Goal: Task Accomplishment & Management: Use online tool/utility

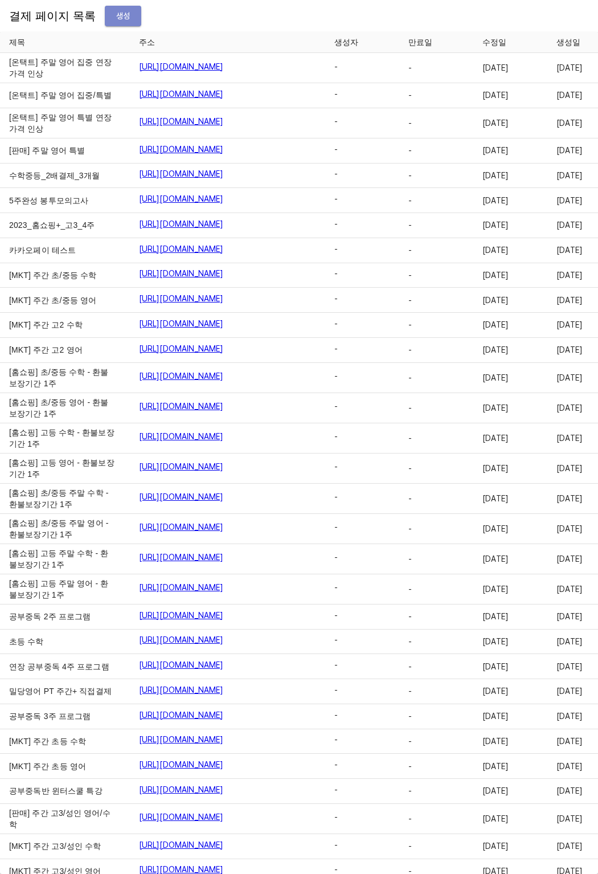
click at [118, 22] on span "생성" at bounding box center [123, 16] width 18 height 14
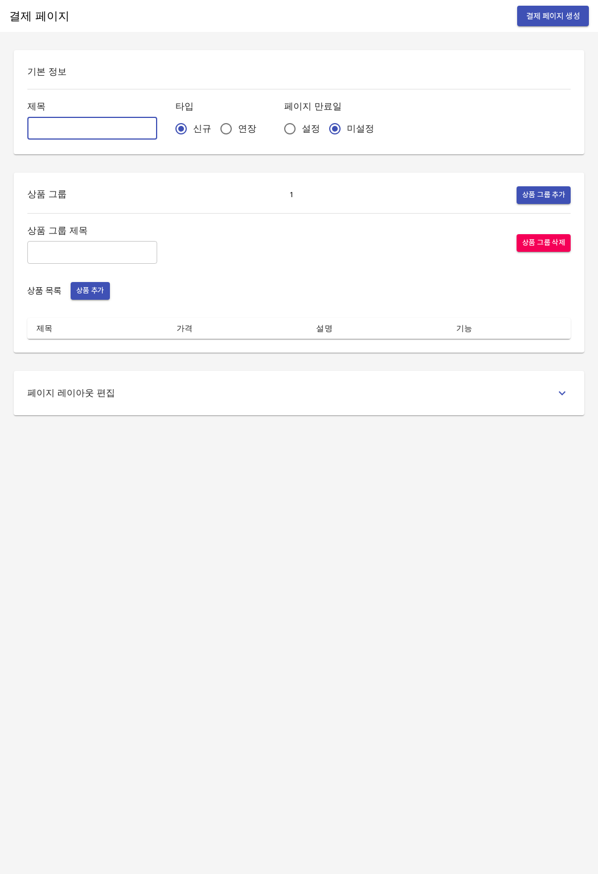
click at [65, 120] on input "text" at bounding box center [92, 128] width 130 height 23
click at [59, 132] on input "[확인]" at bounding box center [92, 128] width 130 height 23
drag, startPoint x: 63, startPoint y: 130, endPoint x: 30, endPoint y: 128, distance: 32.5
click at [30, 128] on input "[확인]" at bounding box center [92, 128] width 130 height 23
paste input "[연장] 수학_중등_주간_4w"
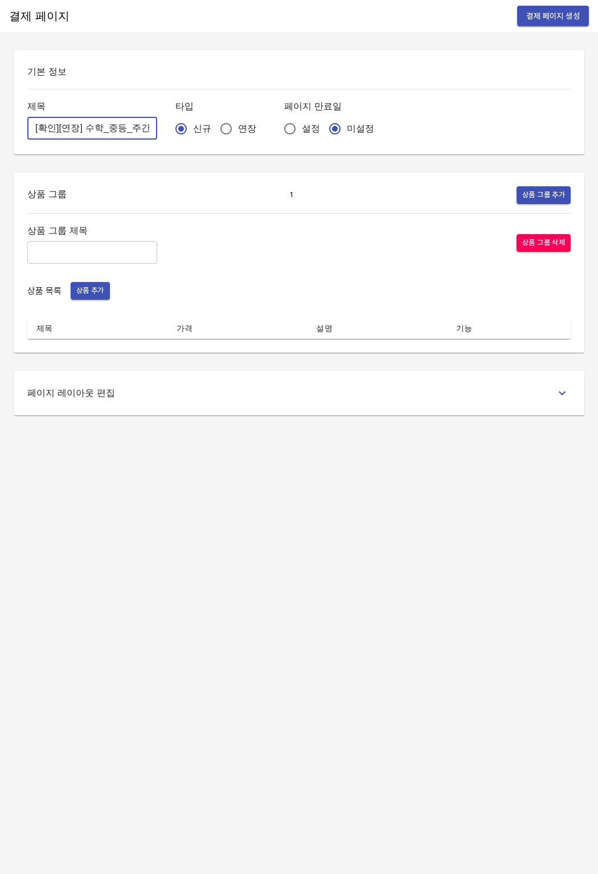
scroll to position [0, 25]
click at [61, 132] on input "[확인][연장] 수학_중등_주간_4w" at bounding box center [92, 128] width 130 height 23
click at [67, 129] on input "[확인][연장] 수학_중등_주간_4w" at bounding box center [92, 128] width 130 height 23
type input "[확인][연장] 영어_고3_주간_4w/3w"
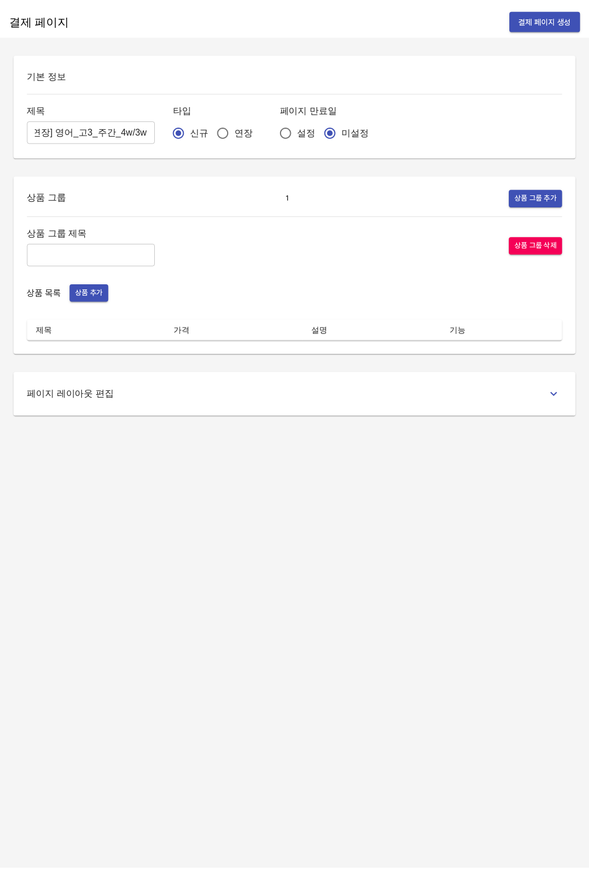
scroll to position [0, 0]
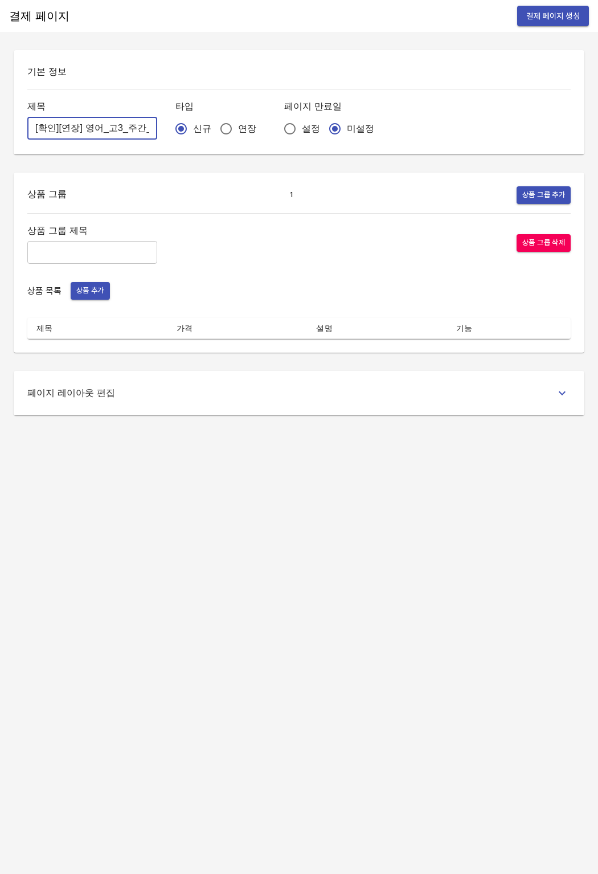
click at [104, 257] on input "text" at bounding box center [92, 252] width 130 height 23
type input "w"
type input "주간 집중관리"
click at [96, 300] on div "상품 그룹 제목 주간 집중관리 ​ 상품 그룹 삭제 상품 목록 상품 추가 제목 가격 설명 기능" at bounding box center [298, 281] width 543 height 116
click at [96, 297] on span "상품 추가" at bounding box center [90, 290] width 28 height 13
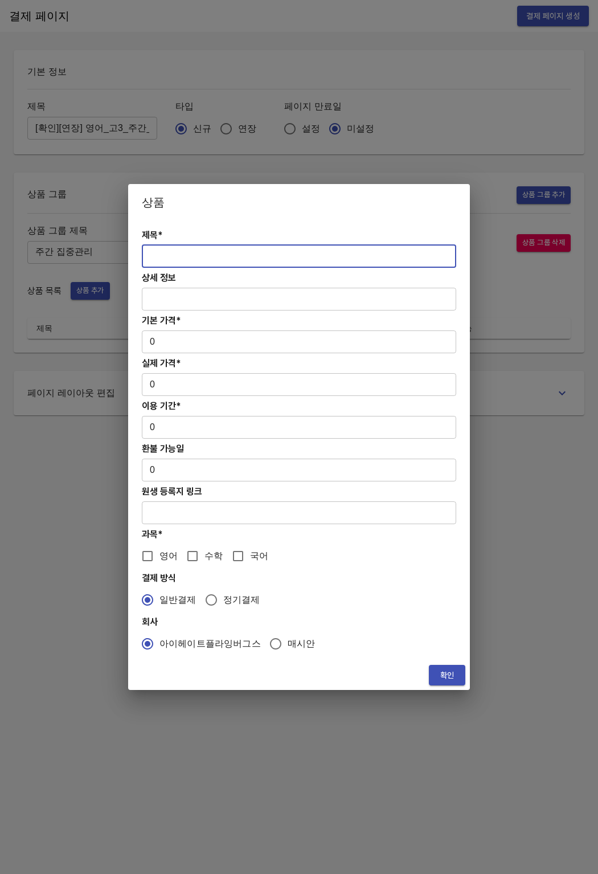
click at [184, 262] on input "text" at bounding box center [299, 256] width 314 height 23
paste input "[선택2] [연장] 주간 고3 영어 3주 수능까지 프로그램"
type input "[선택2] [연장] 주간 고3 영어 3주 수능까지 프로그램"
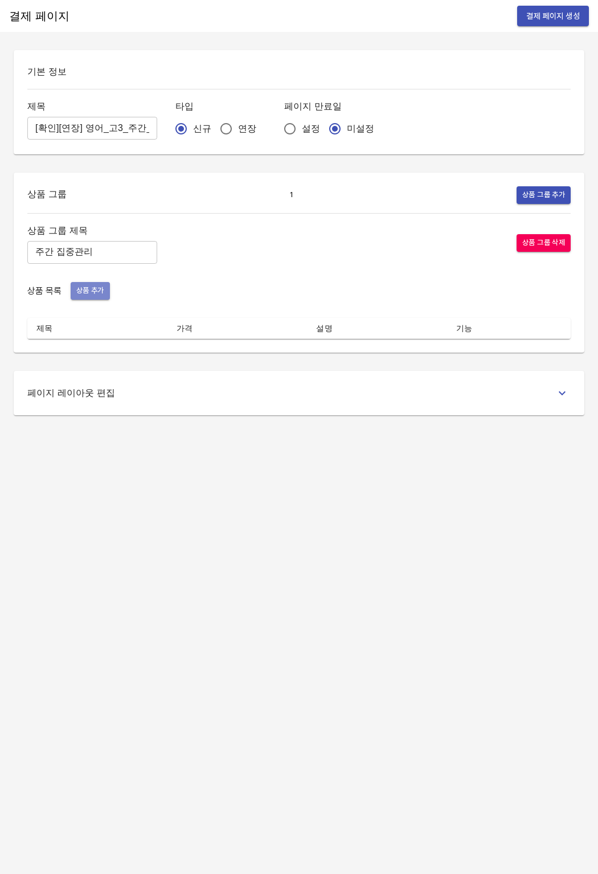
click at [87, 290] on span "상품 추가" at bounding box center [90, 290] width 28 height 13
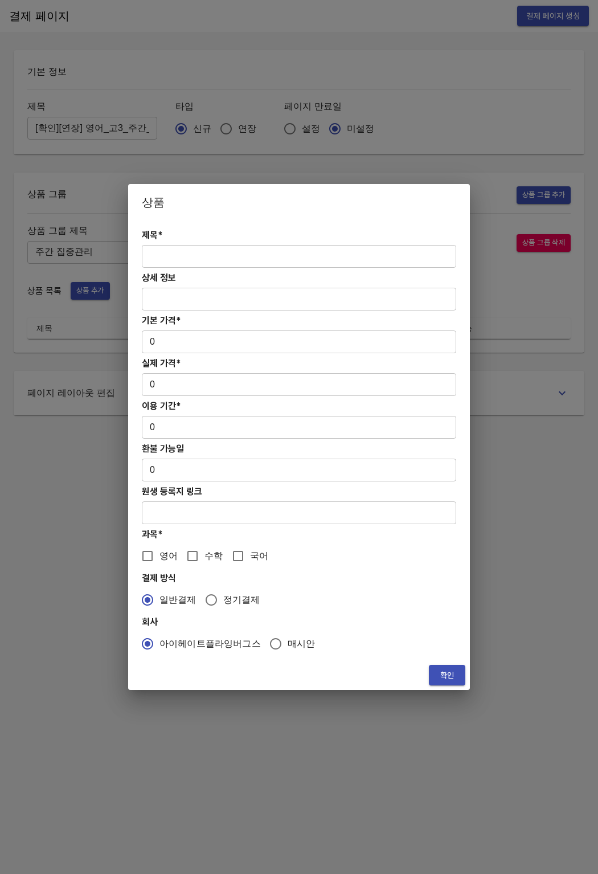
click at [184, 259] on input "text" at bounding box center [299, 256] width 314 height 23
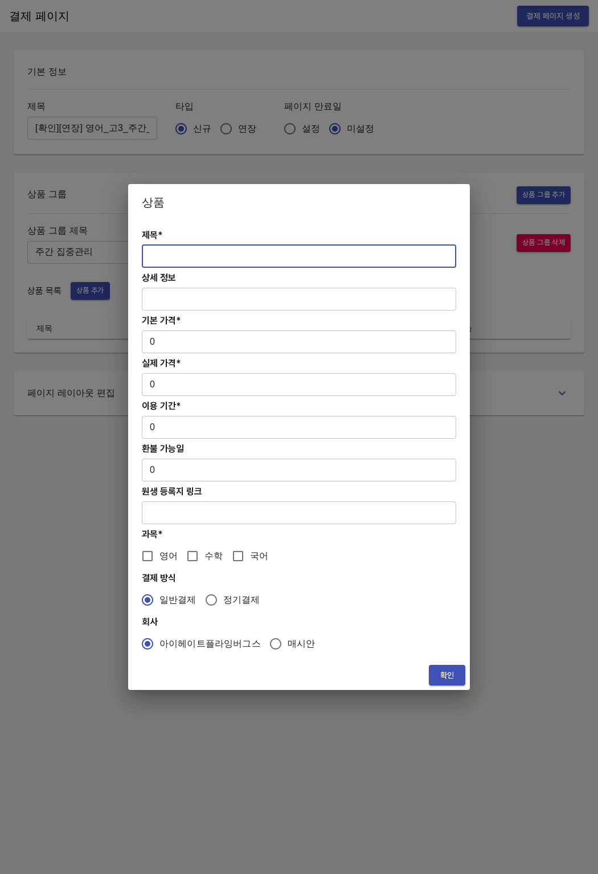
paste input "[선택2][연장] 주간 고3, 성인 영어PT 4주 집중관리"
type input "[선택2][연장] 주간 고3, 성인 영어PT 4주 집중관리"
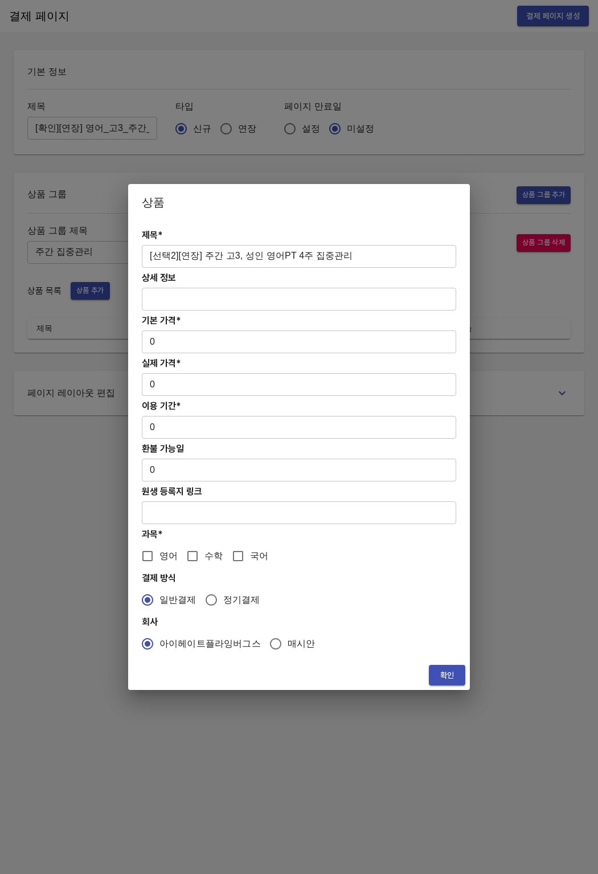
drag, startPoint x: 197, startPoint y: 354, endPoint x: 182, endPoint y: 342, distance: 19.1
click at [197, 354] on div "제목* [선택2][연장] 주간 고3, 성인 영어PT 4주 집중관리 ​ 상세 정보 ​ 기본 가격* 0 ​ 실제 가격* 0 ​ 이용 기간* 0 ​…" at bounding box center [299, 440] width 342 height 440
drag, startPoint x: 182, startPoint y: 342, endPoint x: 147, endPoint y: 346, distance: 34.9
click at [146, 342] on input "0" at bounding box center [299, 341] width 314 height 23
paste input "36600"
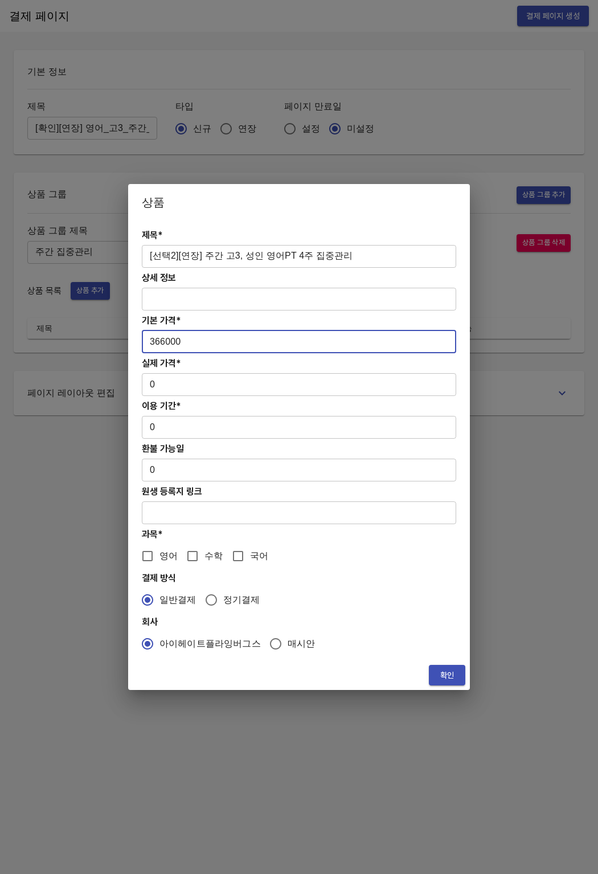
type input "366000"
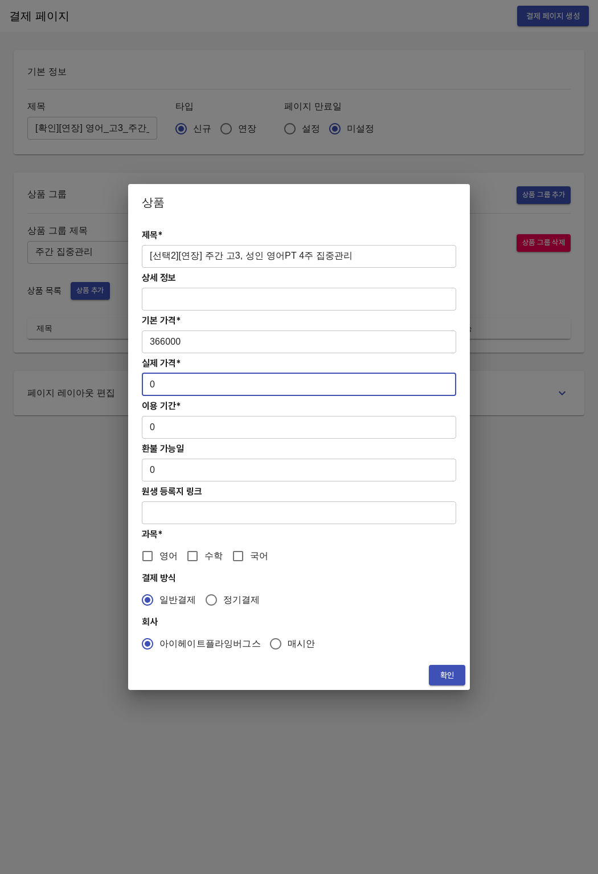
drag, startPoint x: 156, startPoint y: 392, endPoint x: 138, endPoint y: 384, distance: 19.7
click at [138, 384] on div "제목* [선택2][연장] 주간 고3, 성인 영어PT 4주 집중관리 ​ 상세 정보 ​ 기본 가격* 366000 ​ 실제 가격* 0 ​ 이용 기간…" at bounding box center [299, 440] width 342 height 440
paste input "36600"
type input "366000"
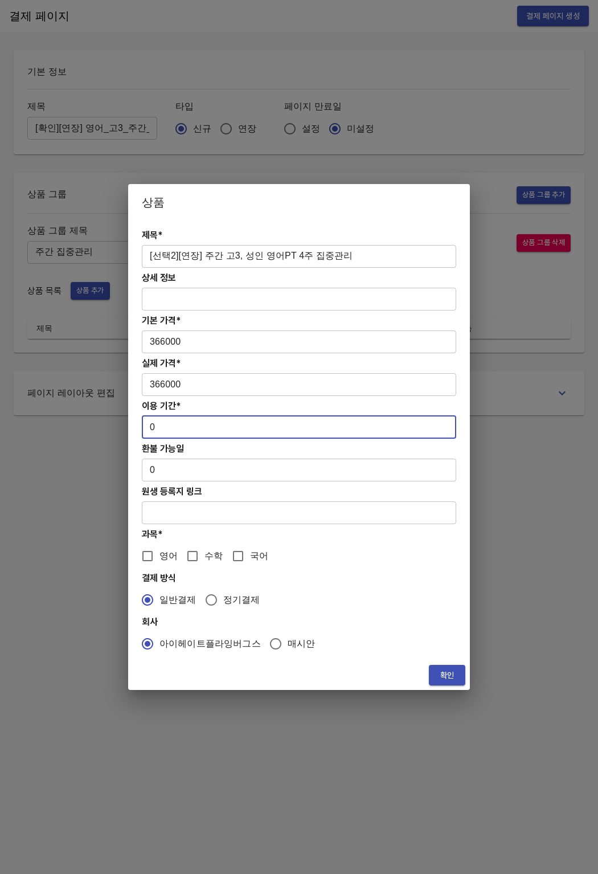
drag, startPoint x: 153, startPoint y: 425, endPoint x: 143, endPoint y: 426, distance: 9.7
click at [143, 426] on input "0" at bounding box center [299, 427] width 314 height 23
type input "28"
click at [168, 553] on span "영어" at bounding box center [168, 556] width 18 height 14
click at [159, 553] on input "영어" at bounding box center [148, 556] width 24 height 24
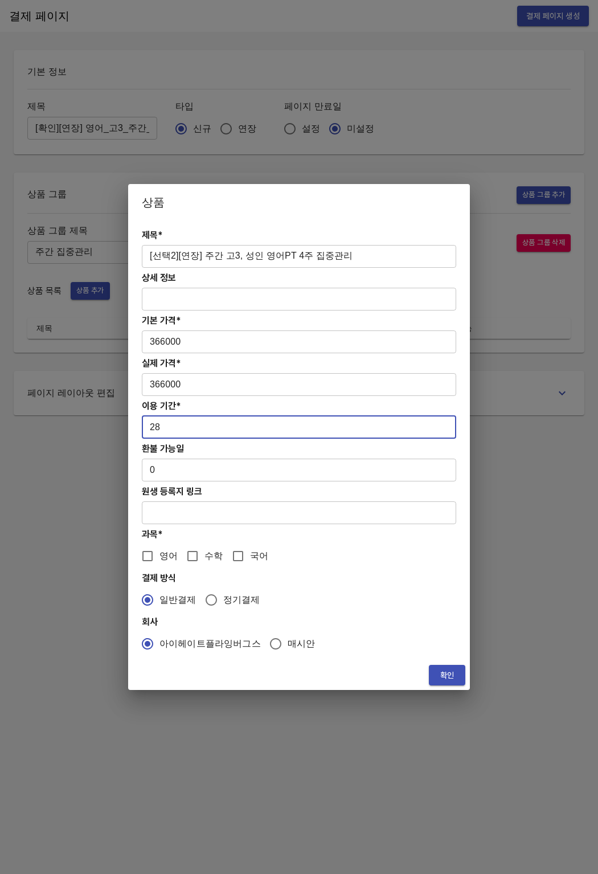
checkbox input "true"
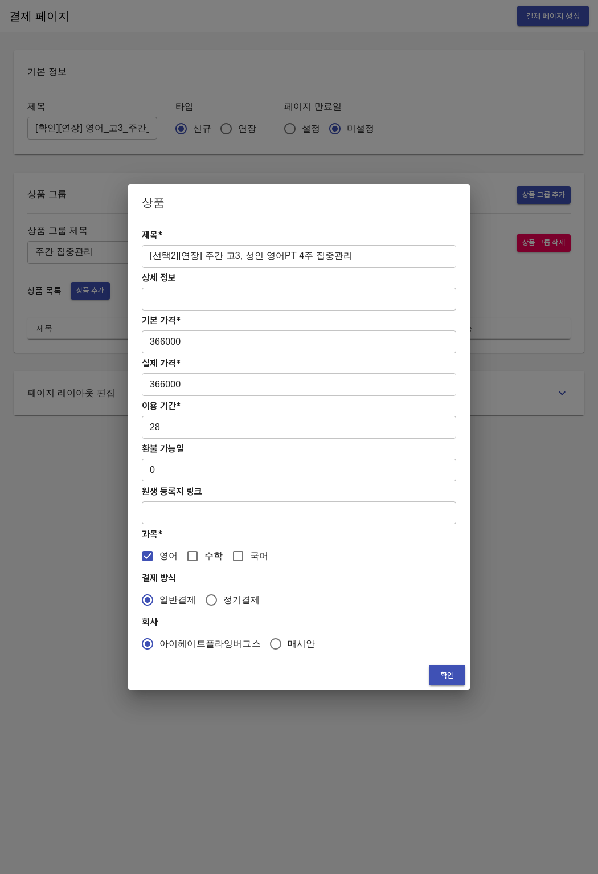
click at [445, 675] on span "확인" at bounding box center [447, 675] width 18 height 14
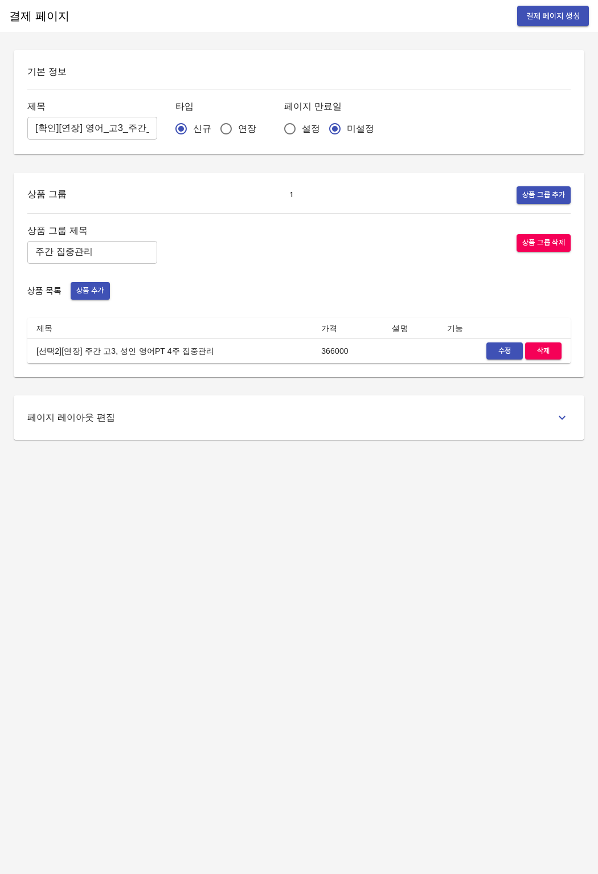
drag, startPoint x: 168, startPoint y: 454, endPoint x: 182, endPoint y: 363, distance: 92.1
click at [167, 454] on div "결제 페이지 결제 페이지 생성 기본 정보 제목 [확인][연장] 영어_고3_주간_4w/3w ​ 타입 신규 연장 페이지 만료일 설정 미설정 상품 …" at bounding box center [299, 437] width 598 height 874
click at [87, 295] on span "상품 추가" at bounding box center [90, 290] width 28 height 13
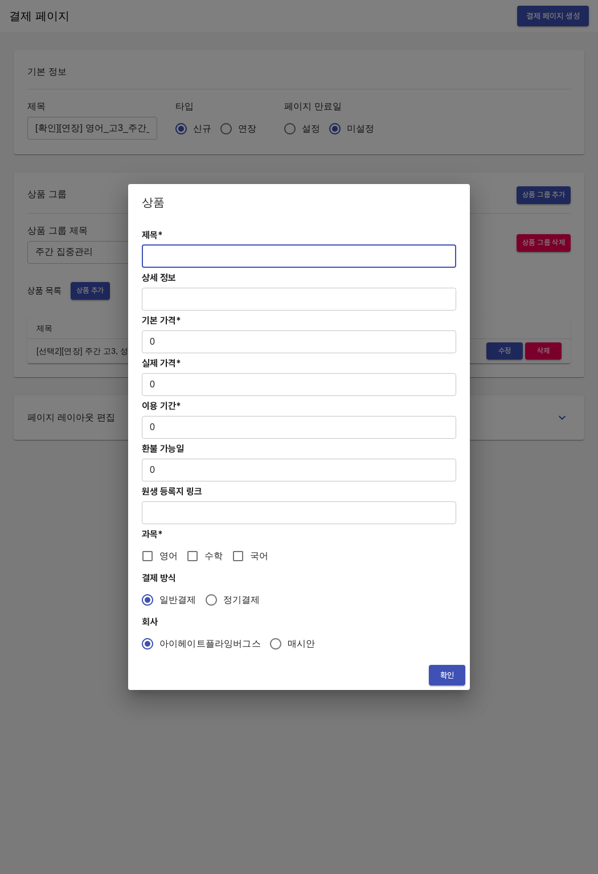
click at [226, 249] on input "text" at bounding box center [299, 256] width 314 height 23
paste input "[선택2] [연장] 주간 고3 영어 3주 수능까지 프로그램"
type input "[선택2] [연장] 주간 고3 영어 3주 수능까지 프로그램"
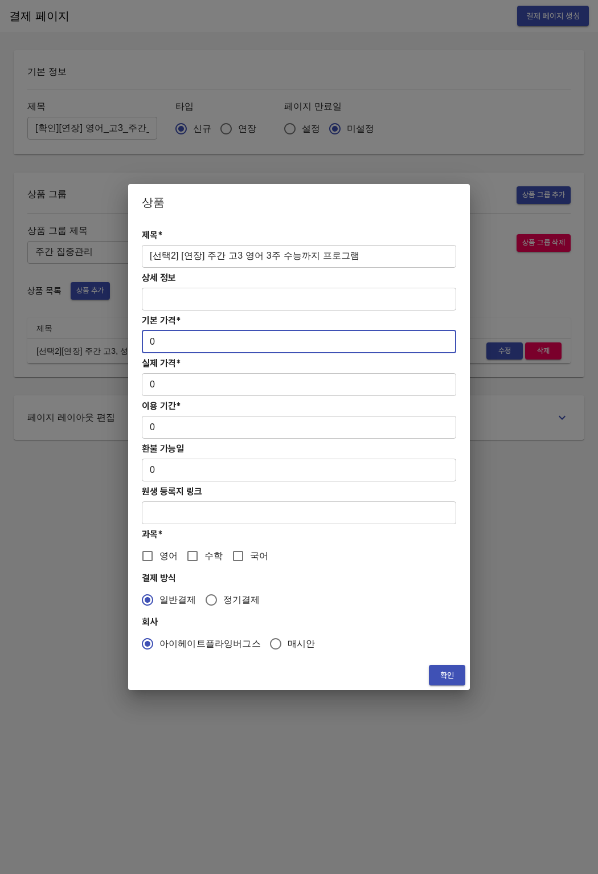
paste input "27300"
drag, startPoint x: 183, startPoint y: 349, endPoint x: 152, endPoint y: 354, distance: 31.2
click at [150, 343] on input "0" at bounding box center [299, 341] width 314 height 23
type input "273000"
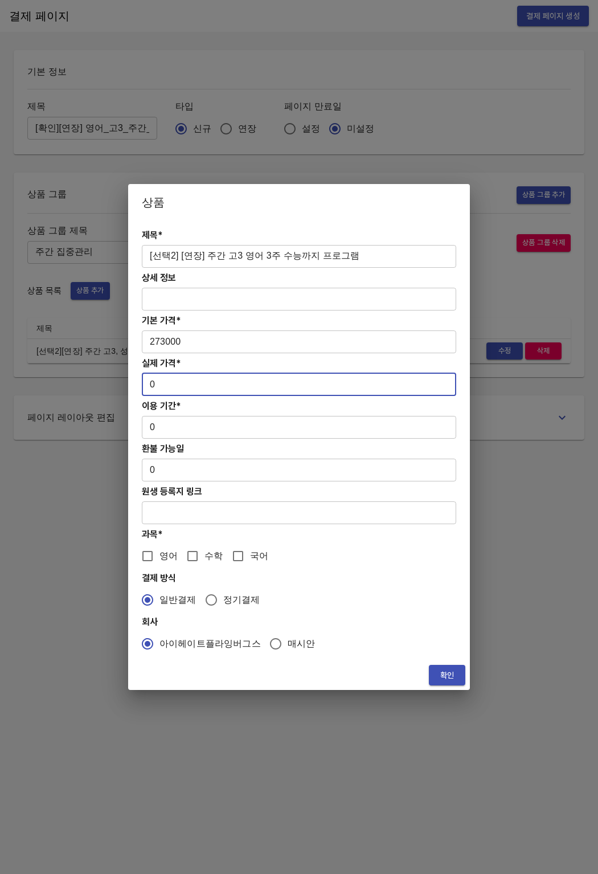
drag, startPoint x: 178, startPoint y: 392, endPoint x: 142, endPoint y: 389, distance: 35.4
click at [142, 389] on input "0" at bounding box center [299, 384] width 314 height 23
paste input "273000"
drag, startPoint x: 151, startPoint y: 386, endPoint x: 169, endPoint y: 381, distance: 18.4
click at [152, 386] on input "0273000" at bounding box center [299, 384] width 314 height 23
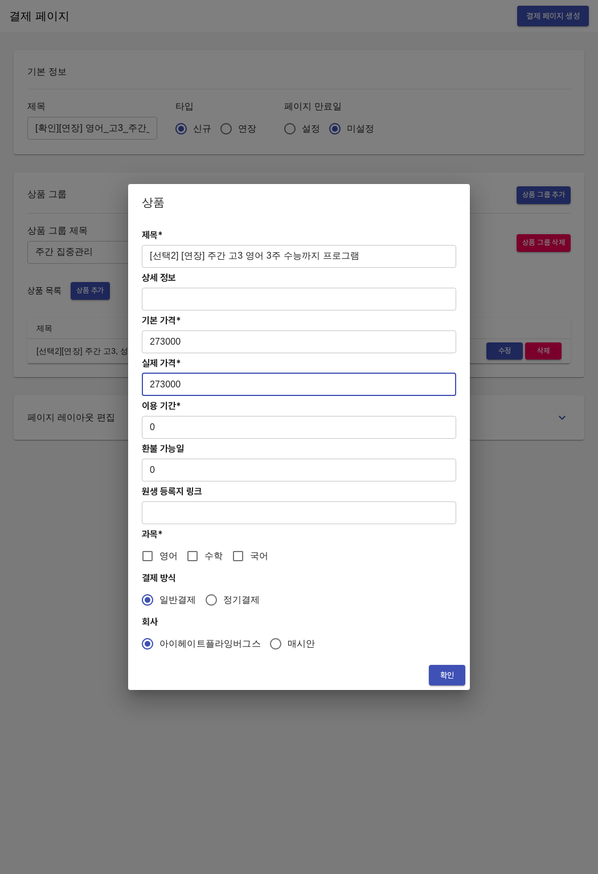
type input "273000"
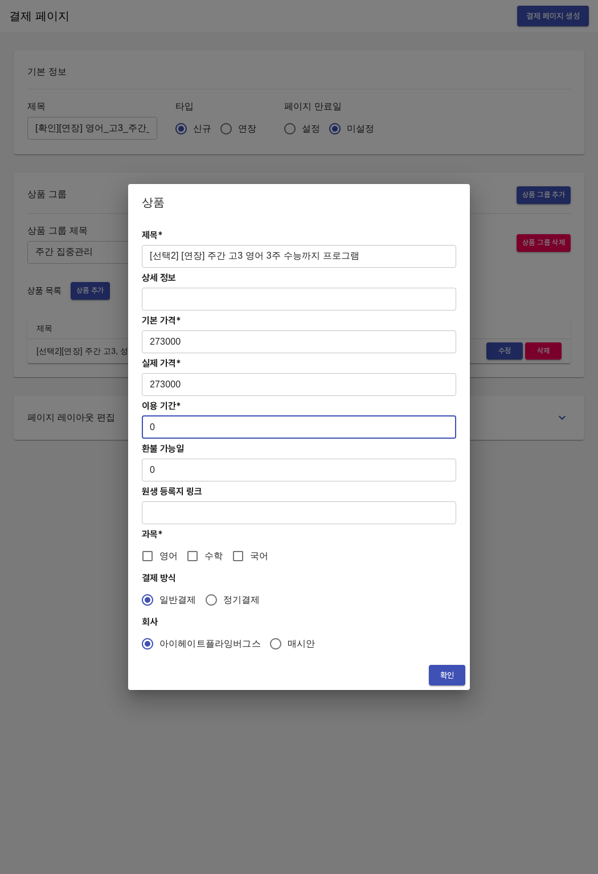
drag, startPoint x: 161, startPoint y: 420, endPoint x: 157, endPoint y: 426, distance: 7.7
click at [161, 420] on input "0" at bounding box center [299, 427] width 314 height 23
drag, startPoint x: 161, startPoint y: 424, endPoint x: 140, endPoint y: 425, distance: 21.1
click at [140, 425] on div "제목* [선택2] [연장] 주간 고3 영어 3주 수능까지 프로그램 ​ 상세 정보 ​ 기본 가격* 273000 ​ 실제 가격* 273000 ​ …" at bounding box center [299, 440] width 342 height 440
type input "21"
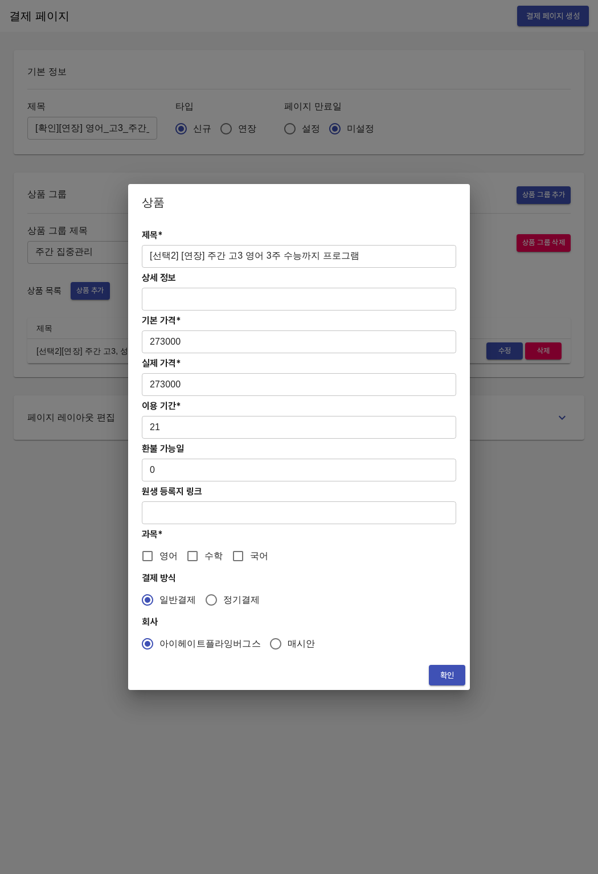
click at [216, 449] on h4 "환불 가능일" at bounding box center [299, 448] width 314 height 11
click at [146, 556] on input "영어" at bounding box center [148, 556] width 24 height 24
checkbox input "true"
click at [447, 674] on span "확인" at bounding box center [447, 675] width 18 height 14
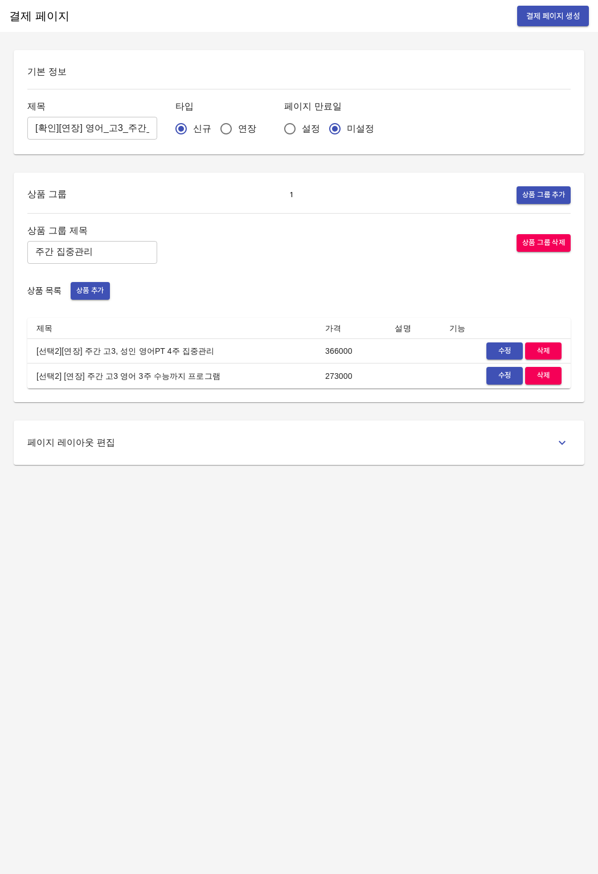
click at [301, 633] on div "결제 페이지 결제 페이지 생성 기본 정보 제목 [확인][연장] 영어_고3_주간_4w/3w ​ 타입 신규 연장 페이지 만료일 설정 미설정 상품 …" at bounding box center [299, 437] width 598 height 874
click at [507, 381] on span "수정" at bounding box center [504, 375] width 25 height 13
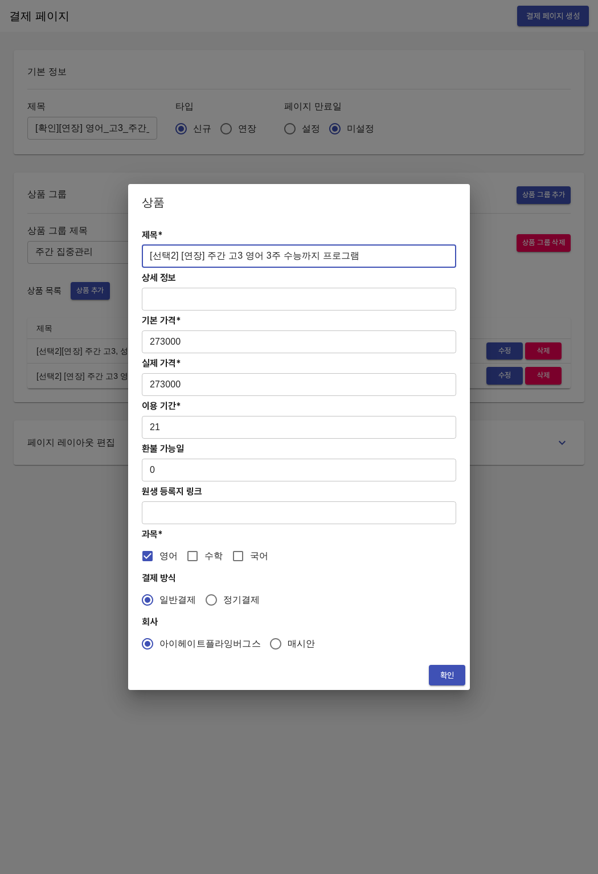
drag, startPoint x: 197, startPoint y: 256, endPoint x: 184, endPoint y: 257, distance: 13.1
click at [197, 256] on input "[선택2] [연장] 주간 고3 영어 3주 수능까지 프로그램" at bounding box center [299, 256] width 314 height 23
drag, startPoint x: 178, startPoint y: 255, endPoint x: 216, endPoint y: 246, distance: 39.1
click at [178, 255] on input "[선택2] [연장] 주간 고3 영어 3주 수능까지 프로그램" at bounding box center [299, 256] width 314 height 23
type input "[선택2][연장] 주간 고3 영어 3주 수능까지 프로그램"
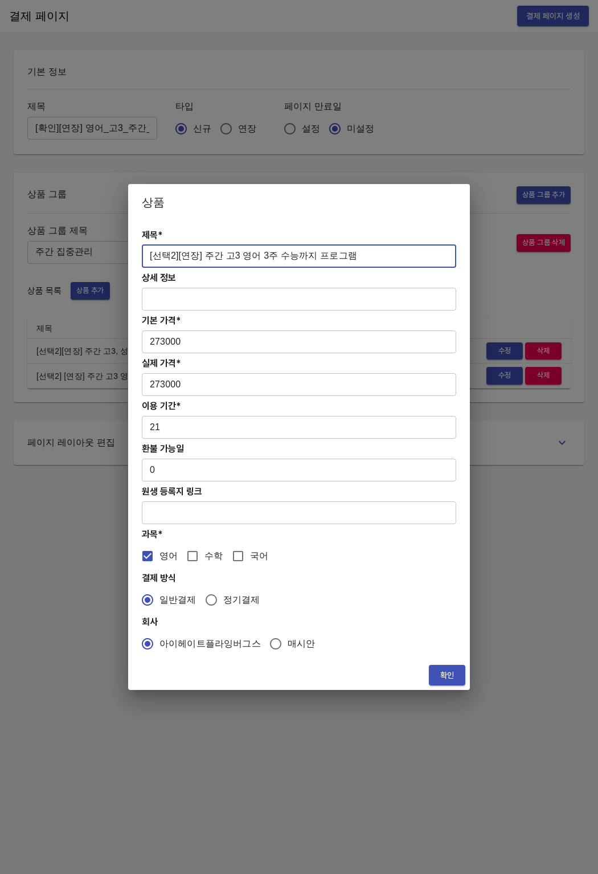
click at [445, 672] on span "확인" at bounding box center [447, 675] width 18 height 14
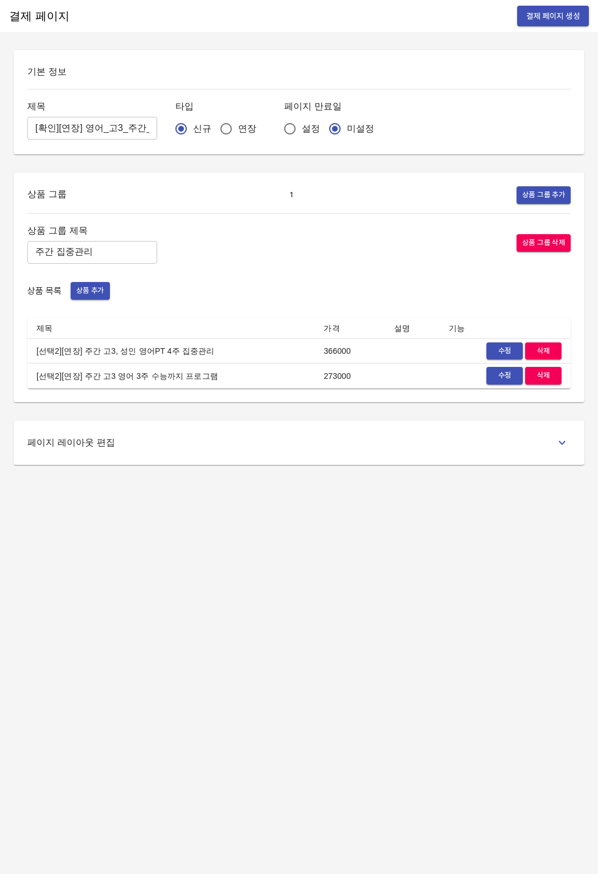
click at [326, 596] on div "결제 페이지 결제 페이지 생성 기본 정보 제목 [확인][연장] 영어_고3_주간_4w/3w ​ 타입 신규 연장 페이지 만료일 설정 미설정 상품 …" at bounding box center [299, 437] width 598 height 874
click at [523, 203] on button "상품 그룹 추가" at bounding box center [543, 195] width 54 height 18
click at [527, 200] on span "상품 그룹 추가" at bounding box center [543, 194] width 43 height 13
click at [298, 195] on button "2" at bounding box center [291, 195] width 23 height 18
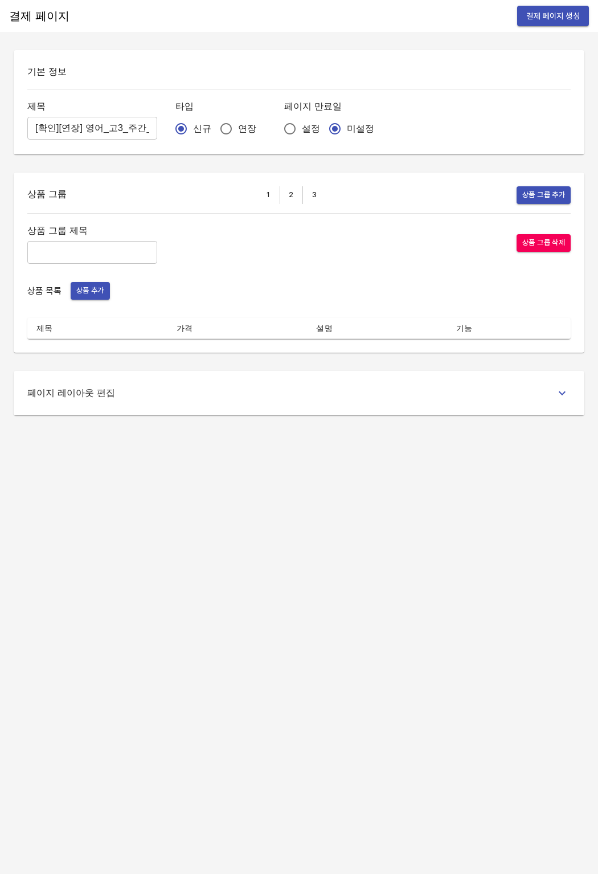
click at [559, 245] on span "상품 그룹 삭제" at bounding box center [543, 242] width 43 height 13
click at [311, 200] on button "2" at bounding box center [303, 195] width 23 height 18
click at [312, 201] on div "상품 그룹 1 2 상품 그룹 추가" at bounding box center [298, 195] width 543 height 18
drag, startPoint x: 306, startPoint y: 200, endPoint x: 297, endPoint y: 199, distance: 9.1
click at [300, 200] on span "2" at bounding box center [302, 194] width 17 height 13
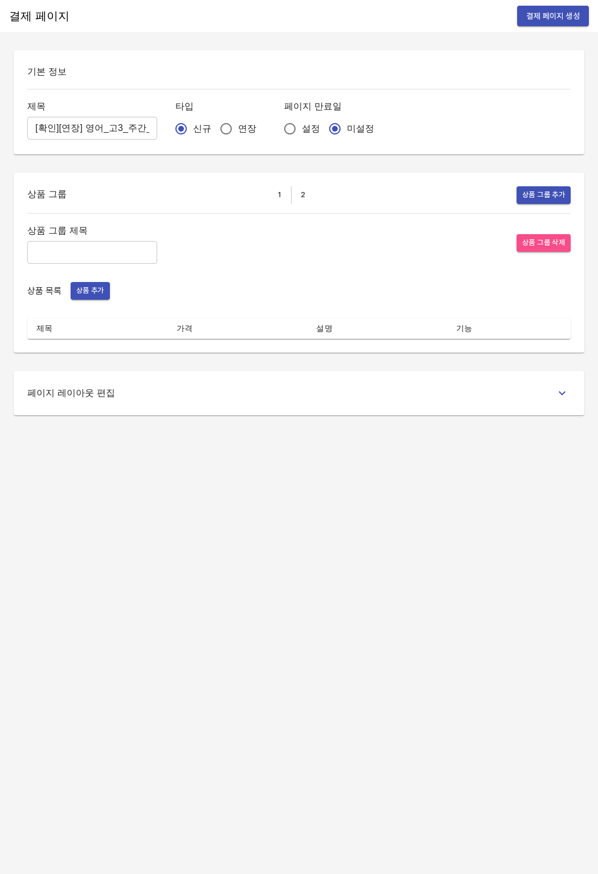
click at [545, 247] on span "상품 그룹 삭제" at bounding box center [543, 242] width 43 height 13
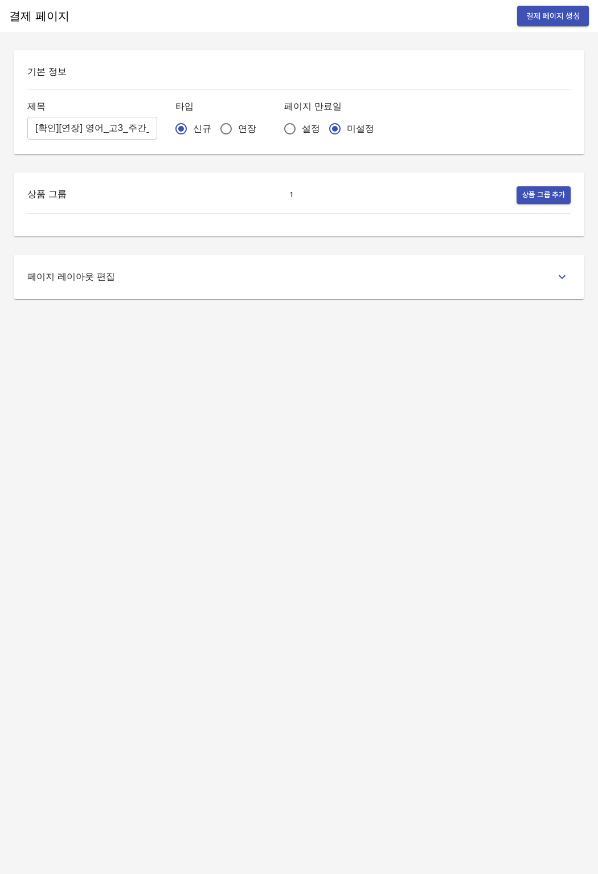
drag, startPoint x: 264, startPoint y: 199, endPoint x: 285, endPoint y: 196, distance: 20.7
click at [269, 198] on div "상품 그룹 1 상품 그룹 추가" at bounding box center [298, 195] width 543 height 18
click at [285, 196] on span "1" at bounding box center [291, 194] width 17 height 13
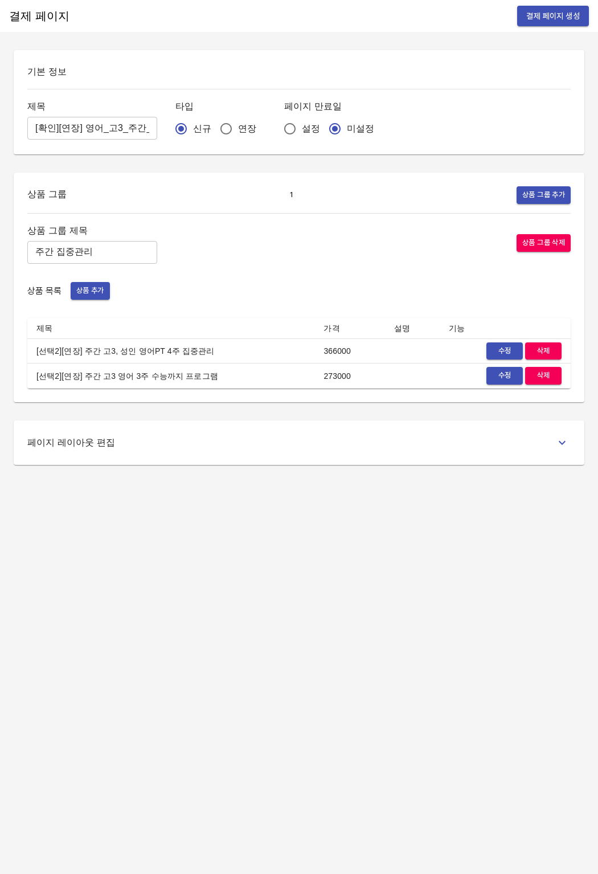
click at [285, 196] on span "1" at bounding box center [291, 194] width 17 height 13
click at [427, 425] on div "페이지 레이아웃 편집" at bounding box center [299, 442] width 571 height 44
click at [413, 436] on div "페이지 레이아웃 편집" at bounding box center [298, 442] width 543 height 17
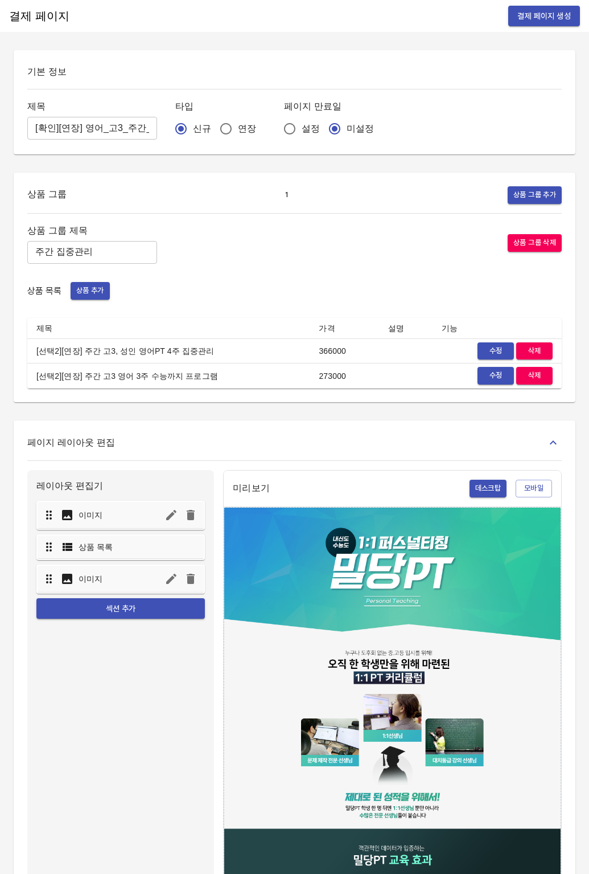
click at [534, 28] on div "결제 페이지 결제 페이지 생성" at bounding box center [294, 16] width 589 height 32
click at [544, 18] on span "결제 페이지 생성" at bounding box center [545, 16] width 54 height 14
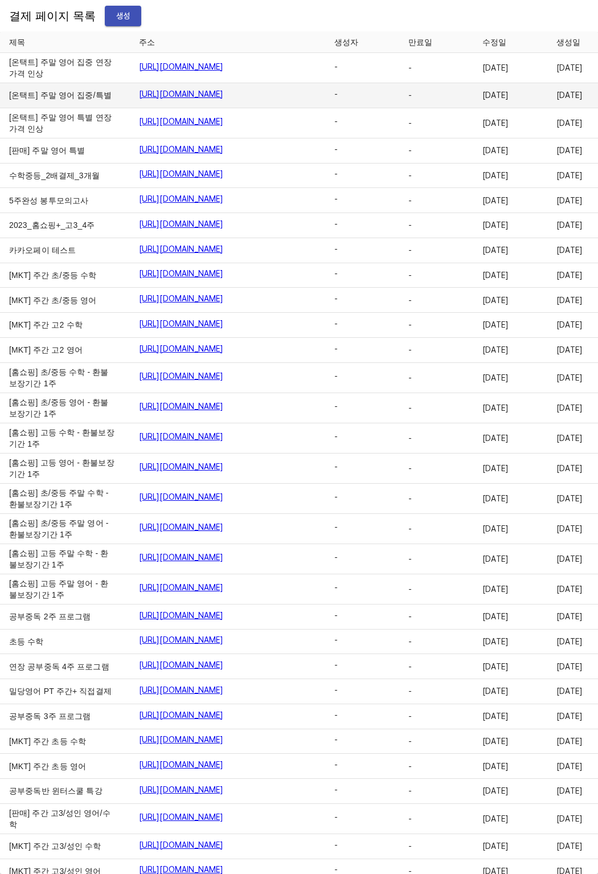
click at [41, 108] on td "[온택트] 주말 영어 집중/특별" at bounding box center [65, 95] width 130 height 25
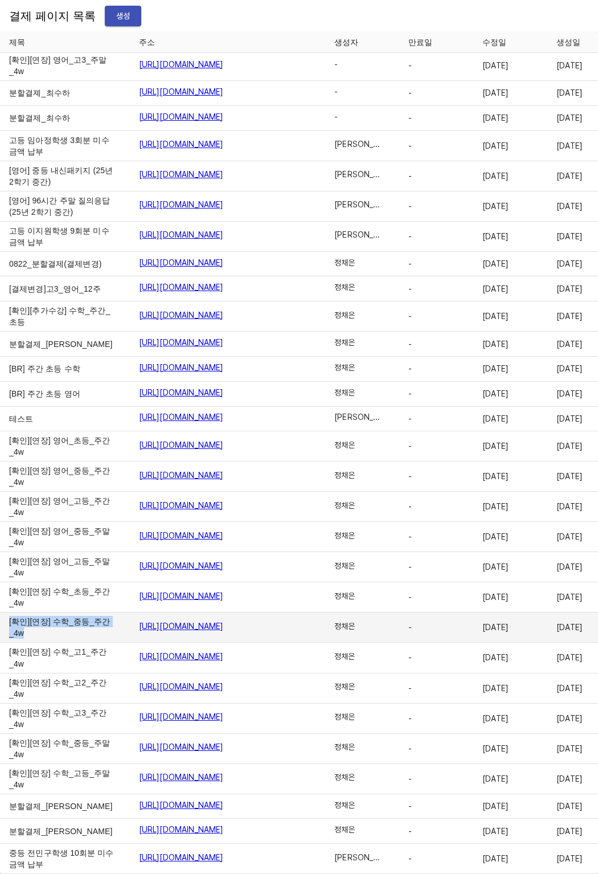
drag, startPoint x: 8, startPoint y: 605, endPoint x: 57, endPoint y: 612, distance: 49.4
click at [57, 612] on td "[확인][연장] 수학_중등_주간_4w" at bounding box center [65, 627] width 130 height 30
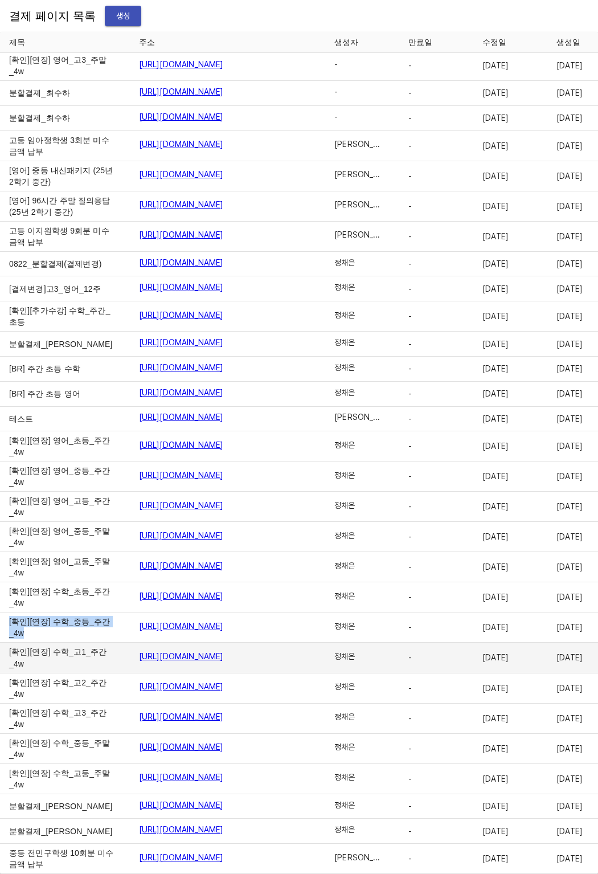
copy td "[확인][연장] 수학_중등_주간_4w"
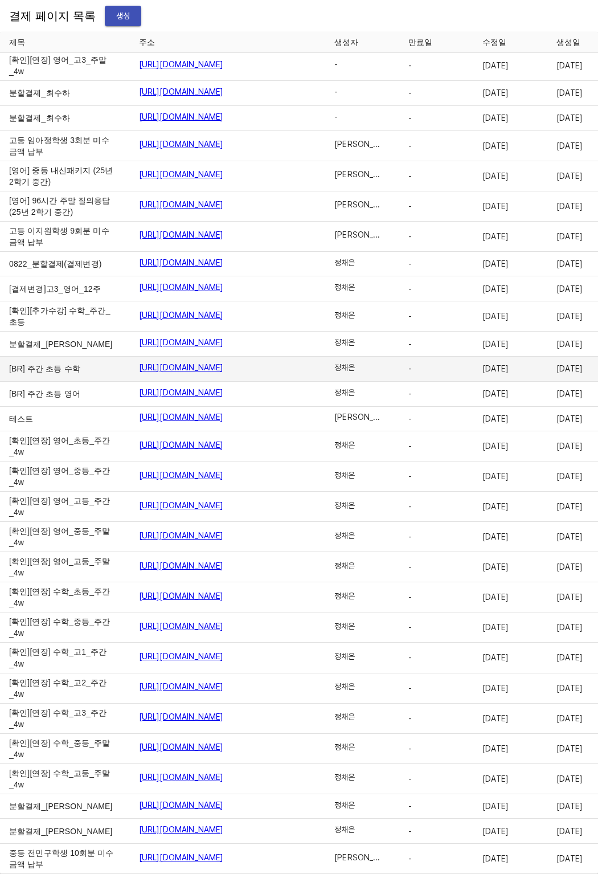
click at [75, 356] on td "[BR] 주간 초등 수학" at bounding box center [65, 368] width 130 height 25
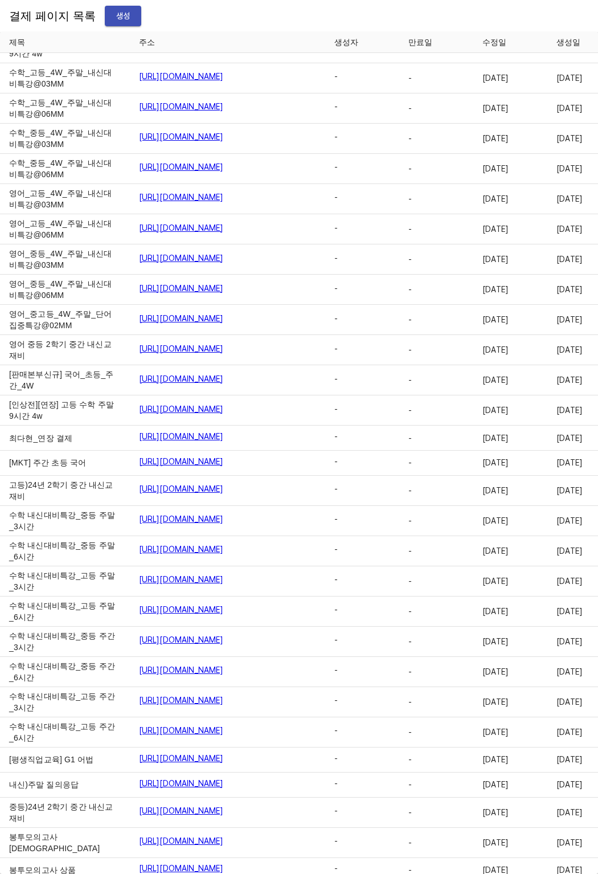
scroll to position [6218, 0]
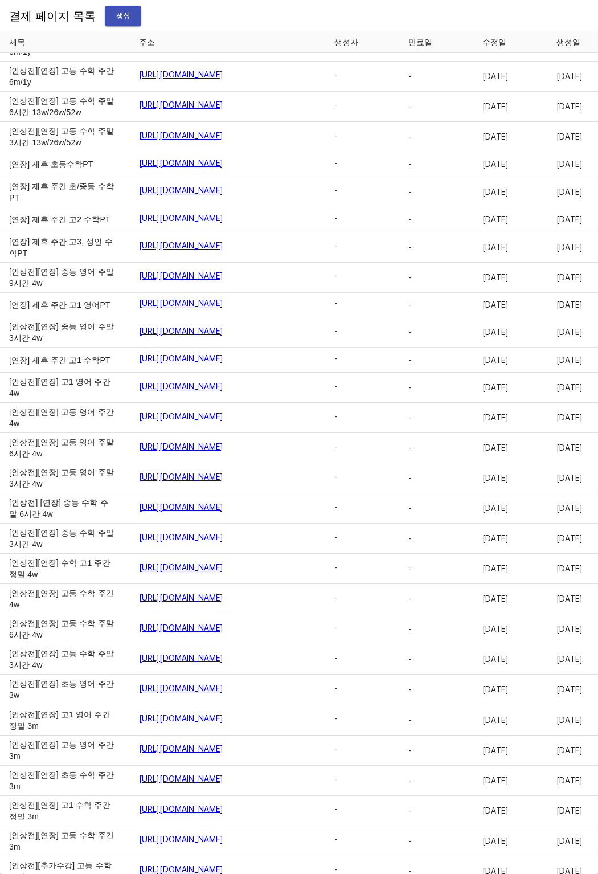
drag, startPoint x: 17, startPoint y: 451, endPoint x: 21, endPoint y: 464, distance: 13.9
drag, startPoint x: 21, startPoint y: 464, endPoint x: 48, endPoint y: 464, distance: 27.3
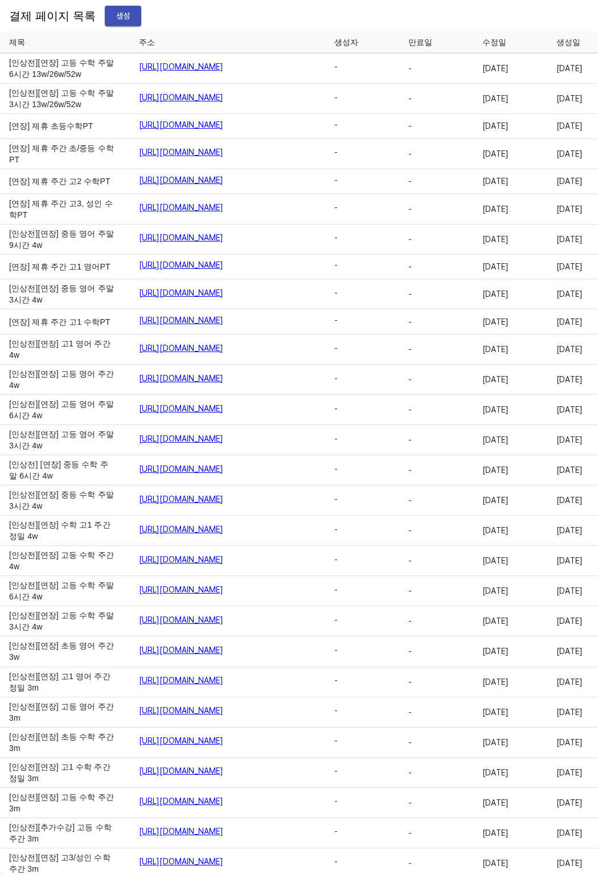
scroll to position [6286, 0]
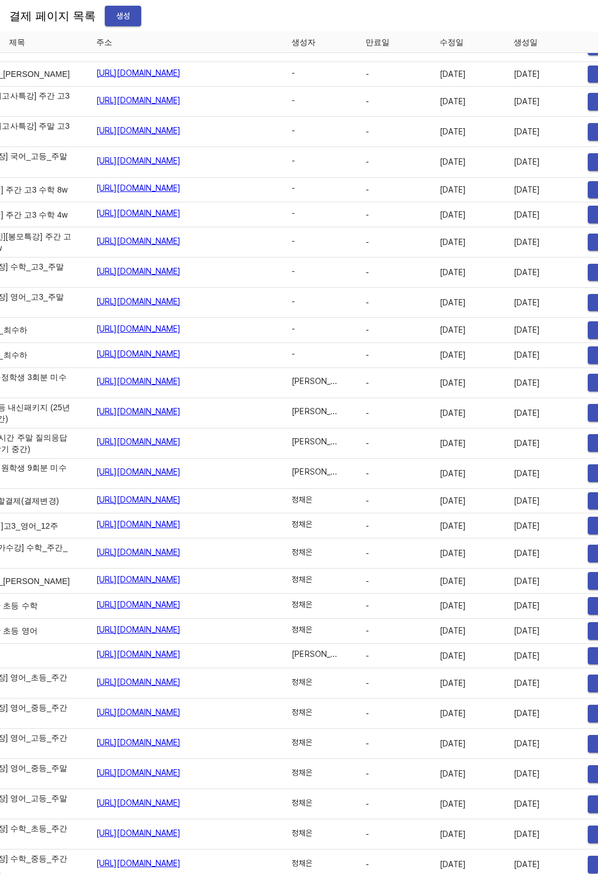
scroll to position [14697, 79]
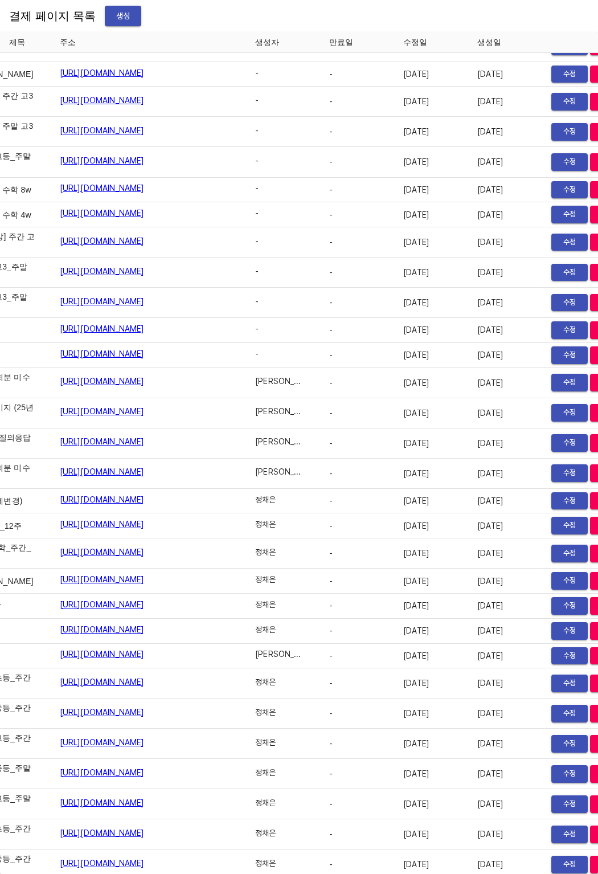
drag, startPoint x: 118, startPoint y: 441, endPoint x: 118, endPoint y: 451, distance: 10.3
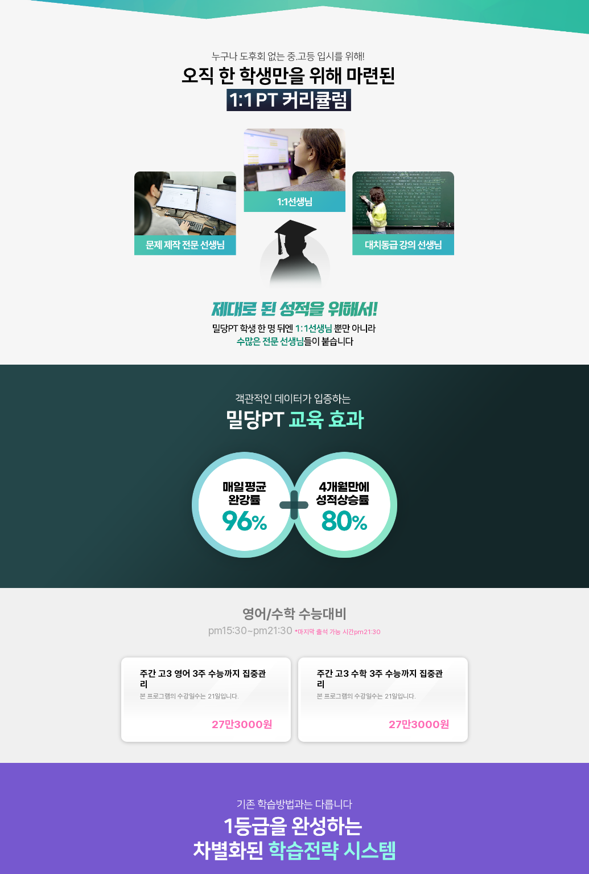
scroll to position [273, 0]
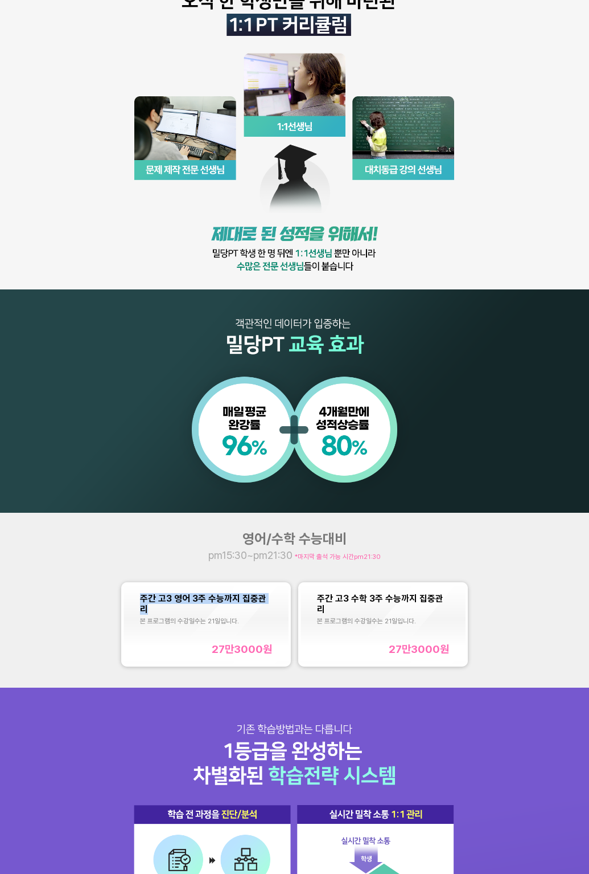
copy span "주간 고3 영어 3주 수능까지 집중관리"
drag, startPoint x: 138, startPoint y: 601, endPoint x: 273, endPoint y: 599, distance: 135.0
click at [273, 599] on div "주간 고3 영어 3주 수능까지 집중관리 본 프로그램의 수강일수는 21일입니다. 27만3000 원" at bounding box center [206, 623] width 165 height 79
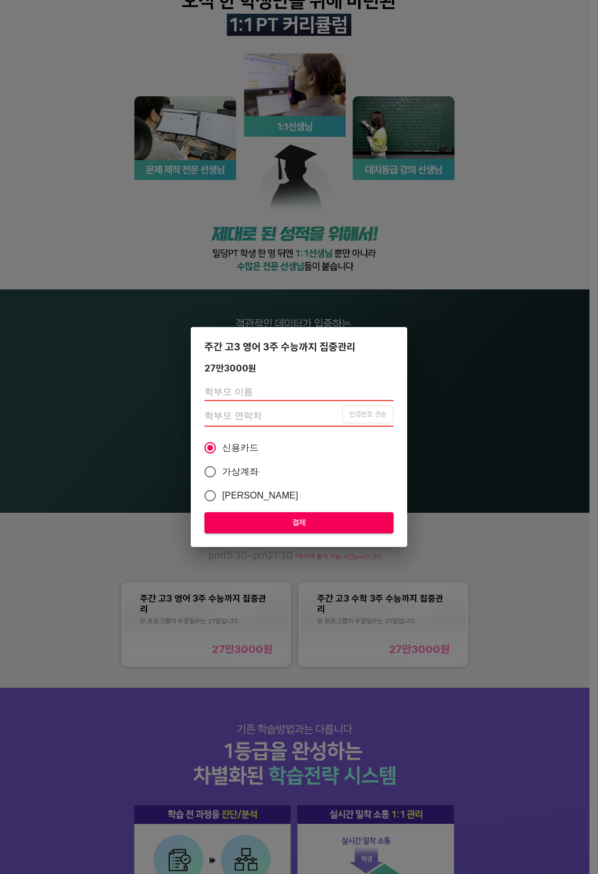
click at [466, 394] on div "주간 고3 영어 3주 수능까지 집중관리 27만3000 원 인증번호 전송 신용카드 가상계좌 카카오페이 결제" at bounding box center [299, 437] width 598 height 874
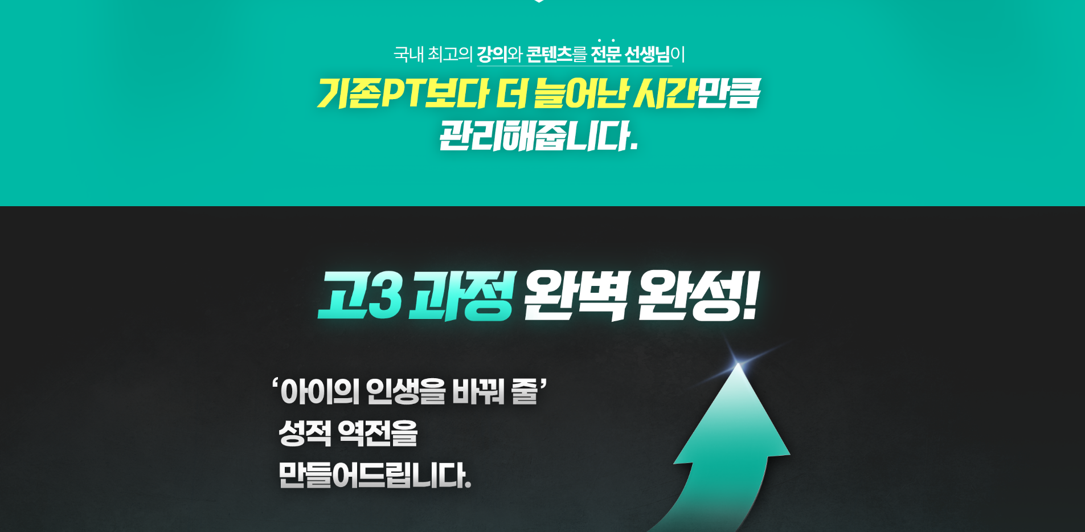
scroll to position [4799, 0]
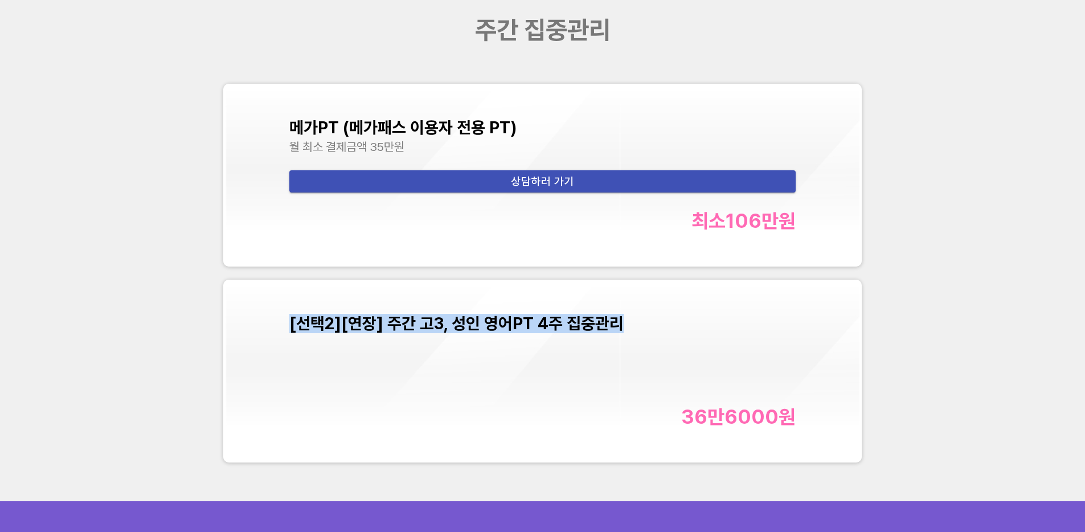
copy span "[선택2][연장] 주간 고3, 성인 영어PT 4주 집중관리"
drag, startPoint x: 291, startPoint y: 321, endPoint x: 653, endPoint y: 321, distance: 361.6
click at [653, 321] on div "[선택2][연장] 주간 고3, 성인 영어PT 4주 집중관리" at bounding box center [542, 323] width 507 height 19
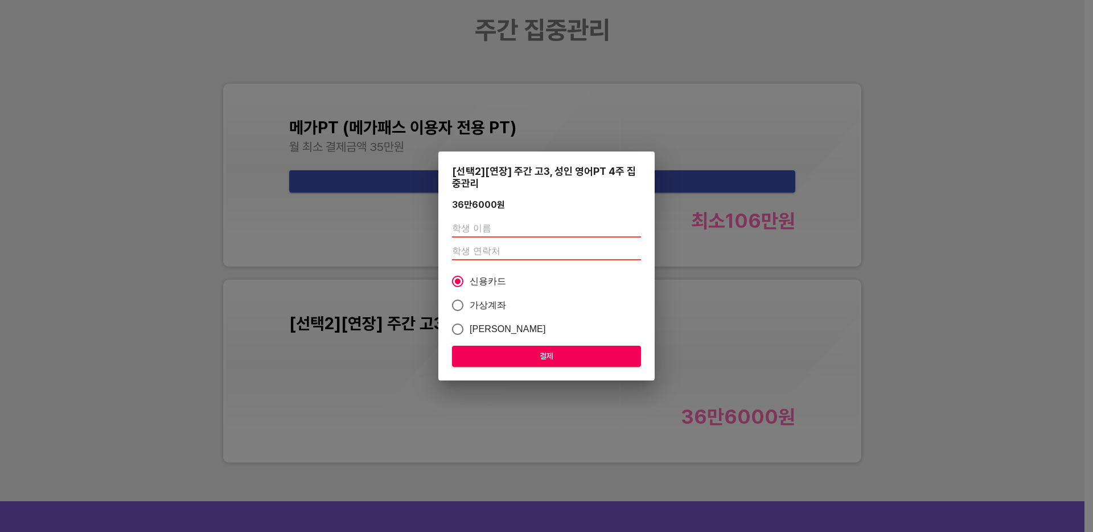
drag, startPoint x: 94, startPoint y: 289, endPoint x: 42, endPoint y: 274, distance: 54.1
click at [94, 289] on div "[선택2][연장] 주간 고3, 성인 영어PT 4주 집중관리 36만6000 원 신용카드 가상계좌 카카오페이 결제" at bounding box center [546, 266] width 1093 height 532
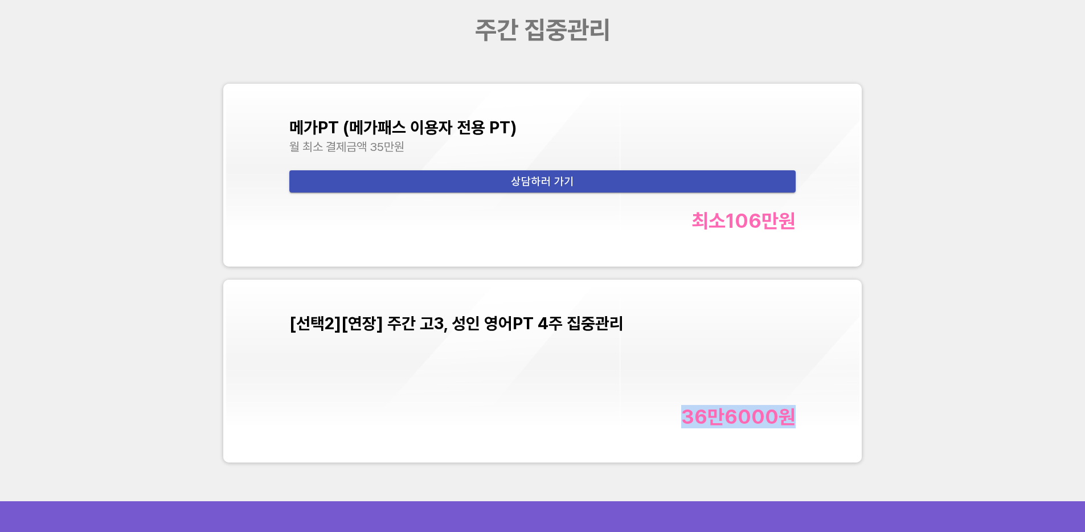
copy div "36만6000 원"
drag, startPoint x: 667, startPoint y: 405, endPoint x: 790, endPoint y: 419, distance: 123.8
click at [790, 419] on div "36만6000 원" at bounding box center [542, 416] width 507 height 23
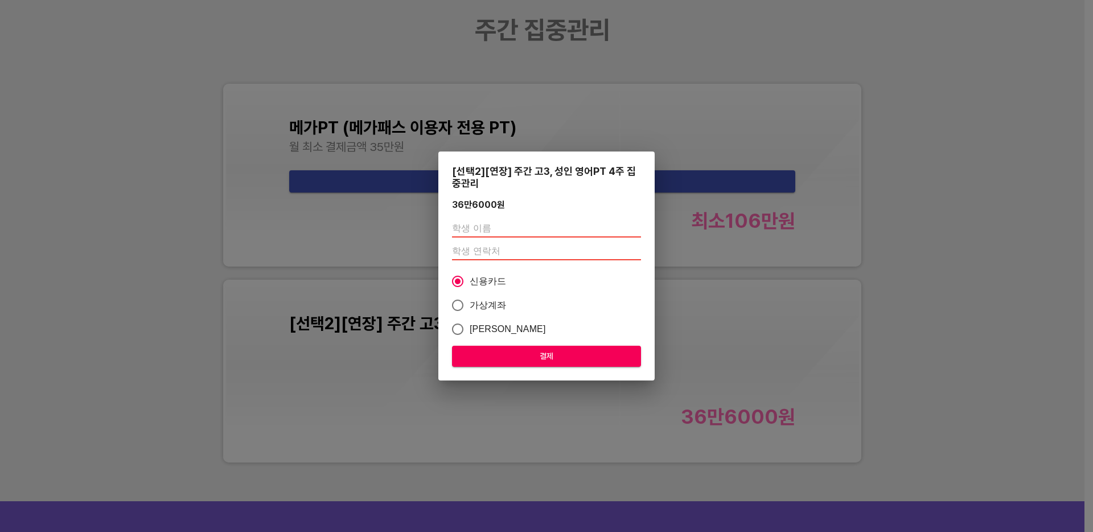
click at [292, 133] on div "[선택2][연장] 주간 고3, 성인 영어PT 4주 집중관리 36만6000 원 신용카드 가상계좌 카카오페이 결제" at bounding box center [546, 266] width 1093 height 532
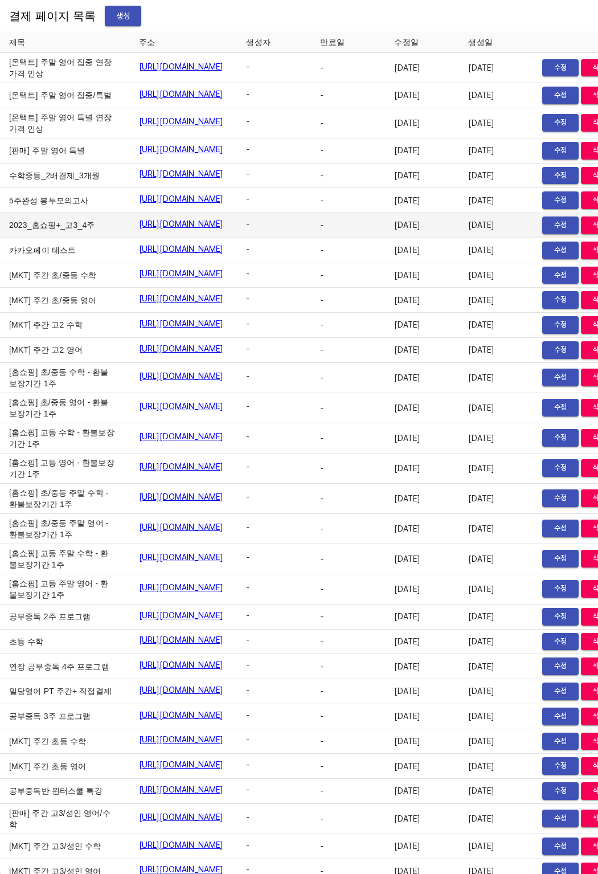
scroll to position [18077, 0]
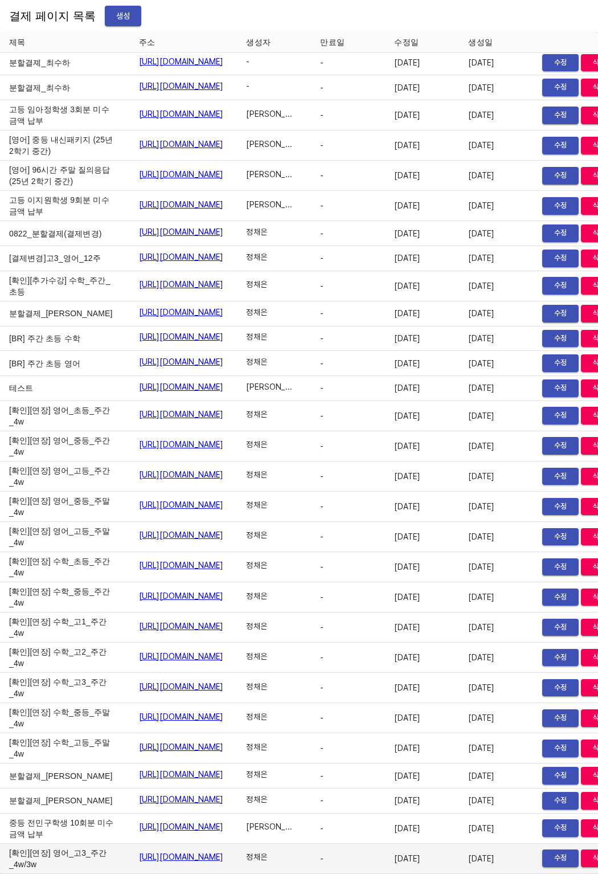
click at [184, 851] on link "[URL][DOMAIN_NAME]" at bounding box center [181, 856] width 85 height 11
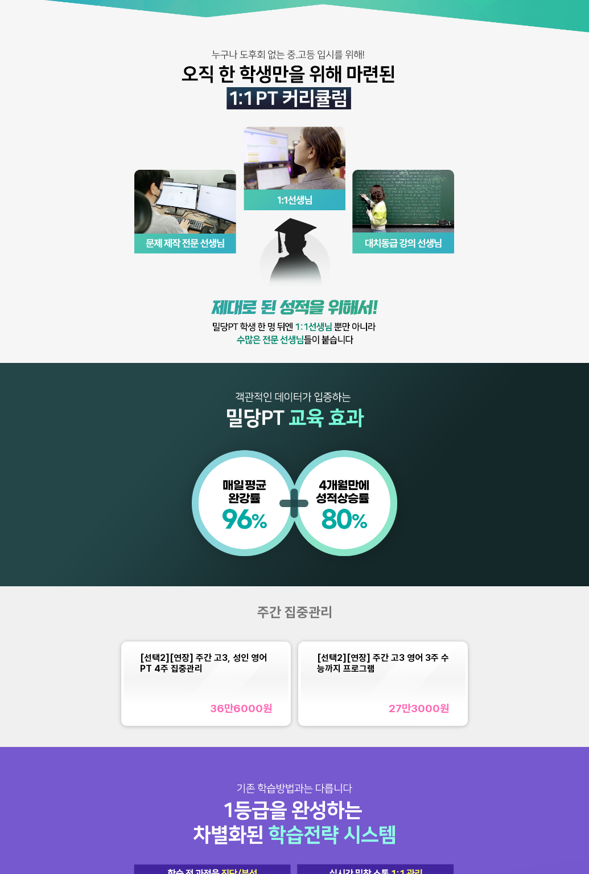
scroll to position [235, 0]
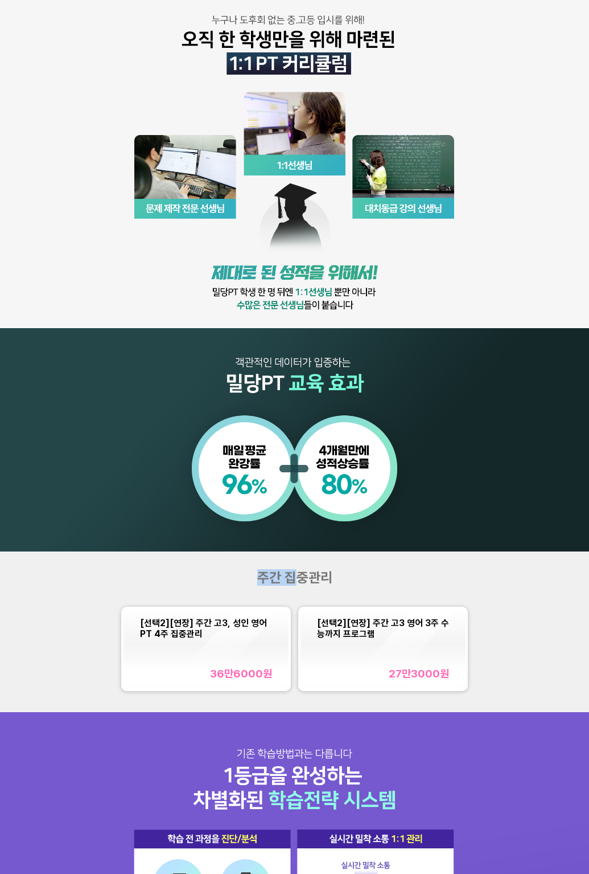
drag, startPoint x: 261, startPoint y: 571, endPoint x: 297, endPoint y: 572, distance: 36.4
click at [297, 572] on span "주간 집중관리" at bounding box center [294, 577] width 75 height 17
click at [276, 462] on img at bounding box center [294, 158] width 589 height 786
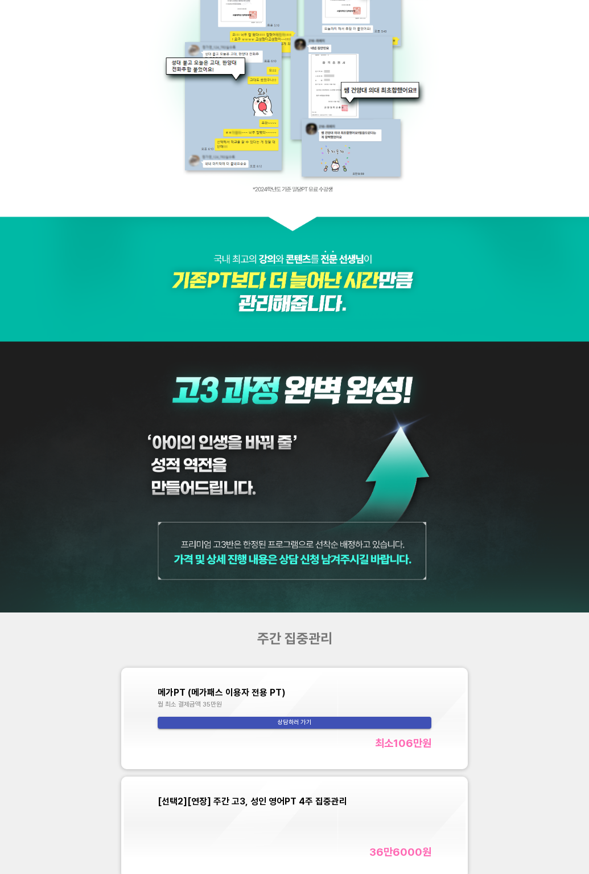
scroll to position [2356, 0]
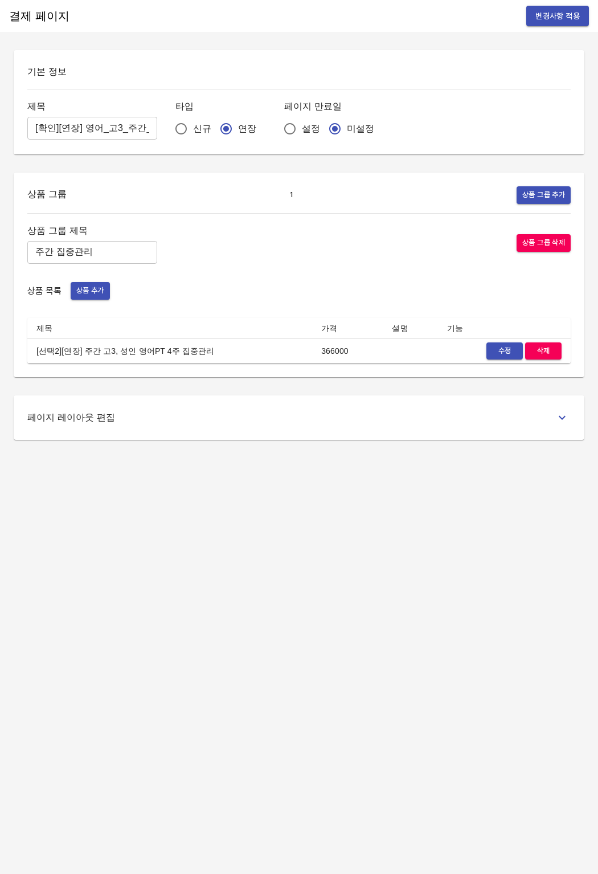
click at [499, 354] on span "수정" at bounding box center [504, 351] width 25 height 13
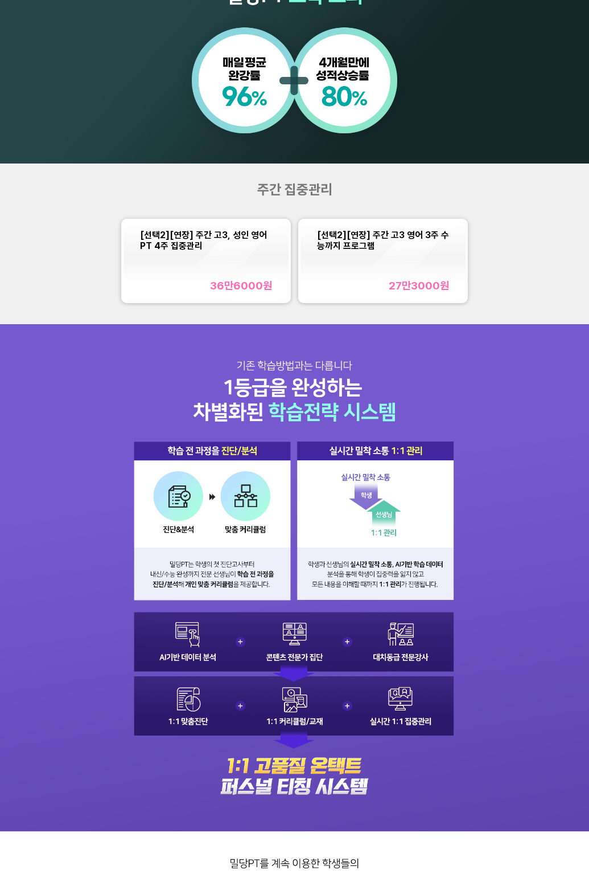
scroll to position [580, 0]
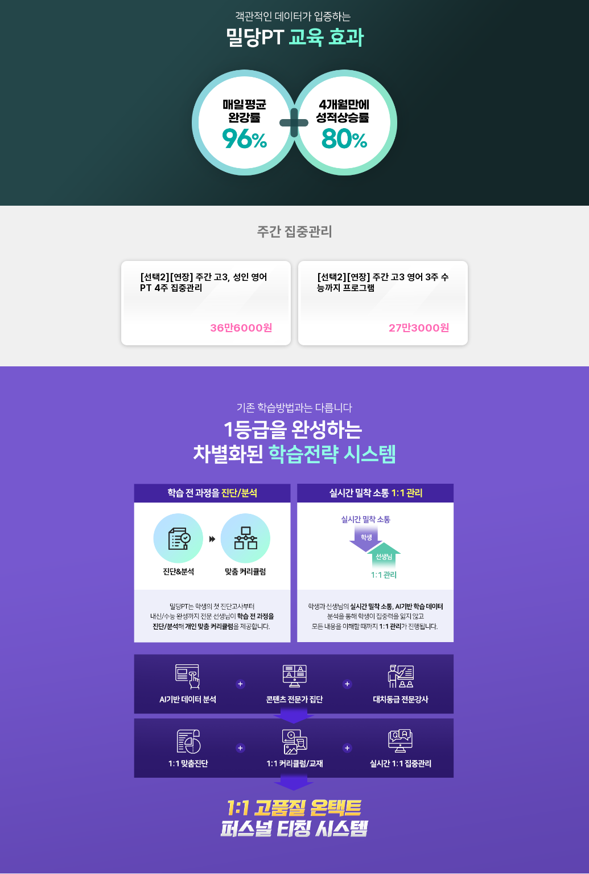
click at [235, 233] on div "주간 집중관리" at bounding box center [295, 231] width 236 height 17
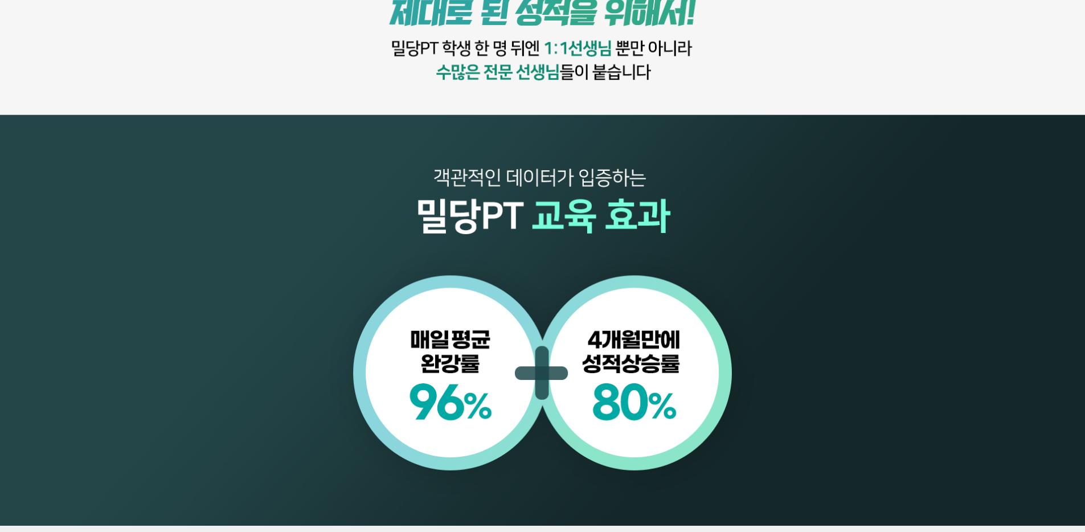
scroll to position [1269, 0]
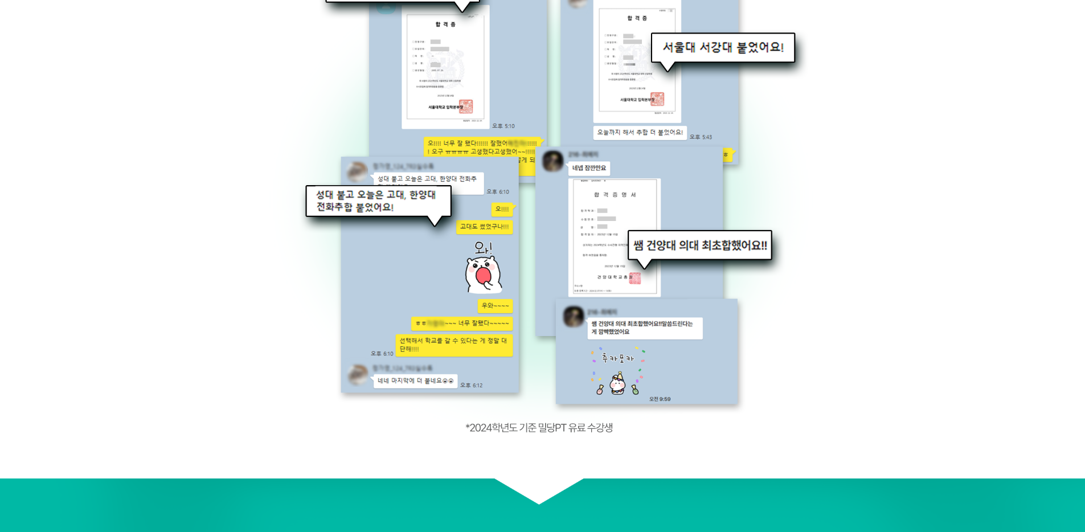
scroll to position [3625, 0]
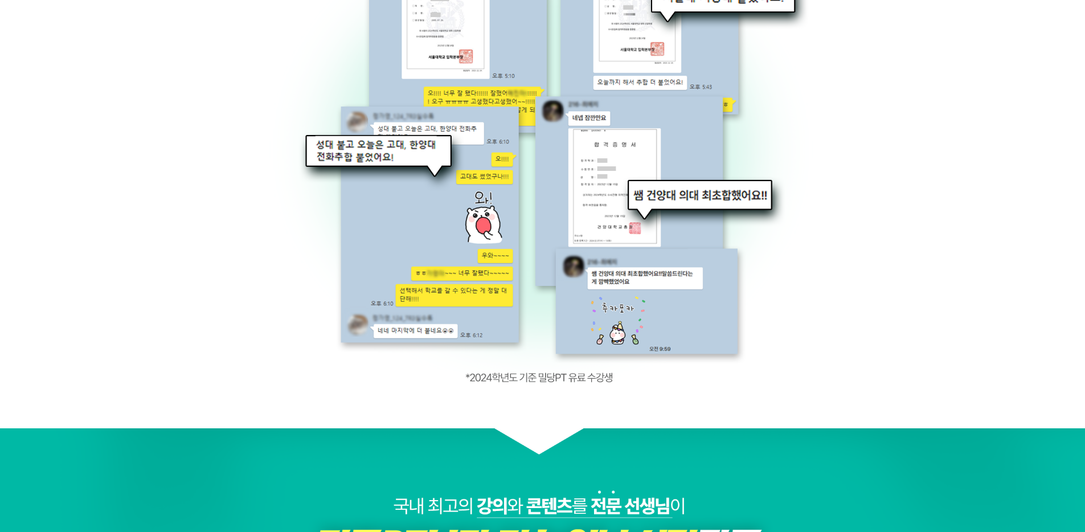
drag, startPoint x: 136, startPoint y: 100, endPoint x: 114, endPoint y: 106, distance: 22.4
click at [136, 100] on img at bounding box center [542, 166] width 1085 height 1979
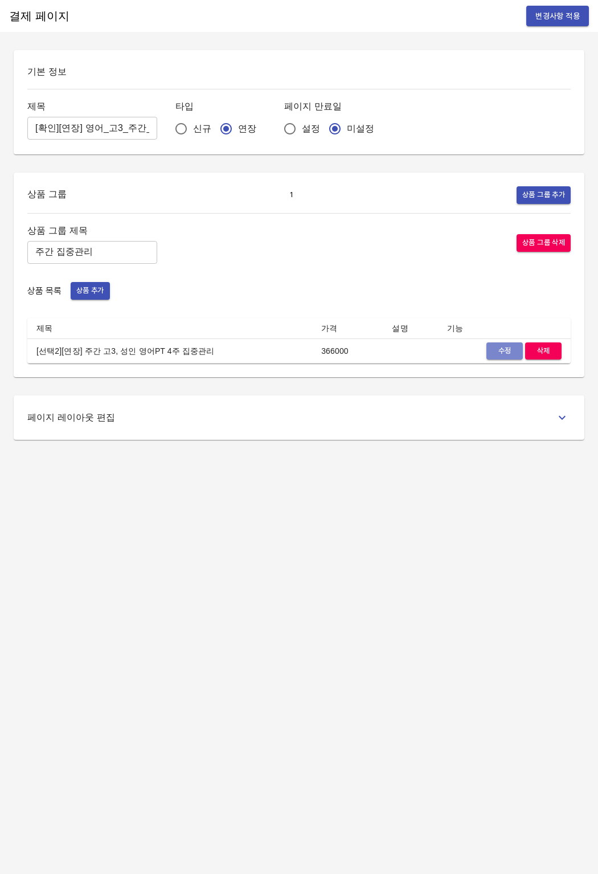
click at [490, 351] on button "수정" at bounding box center [504, 351] width 36 height 18
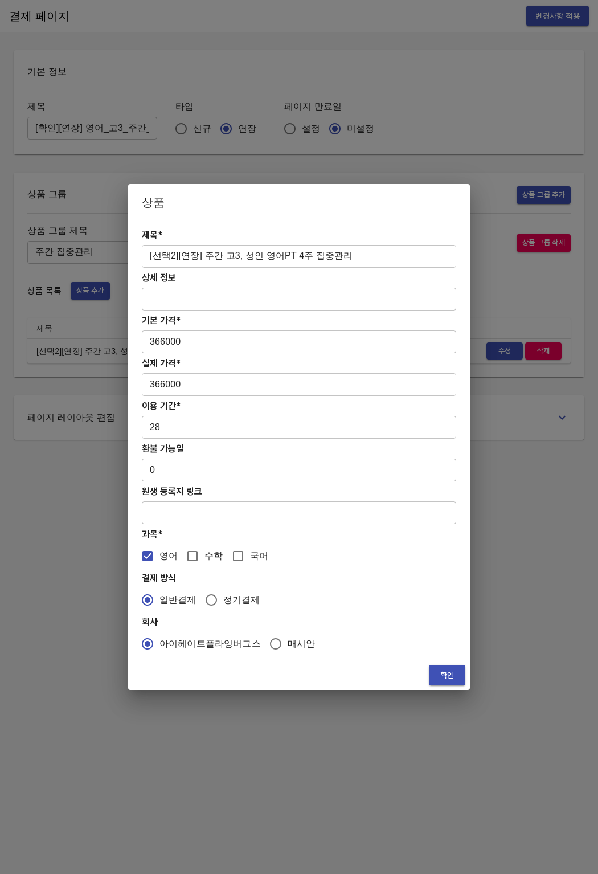
click at [249, 254] on input "[선택2][연장] 주간 고3, 성인 영어PT 4주 집중관리" at bounding box center [299, 256] width 314 height 23
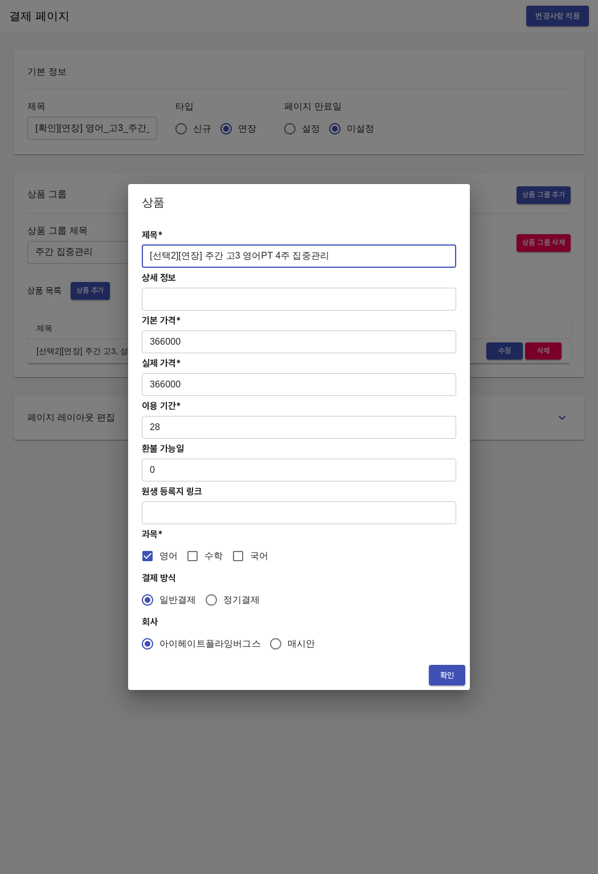
type input "[선택2][연장] 주간 고3 영어PT 4주 집중관리"
click at [448, 668] on span "확인" at bounding box center [447, 675] width 18 height 14
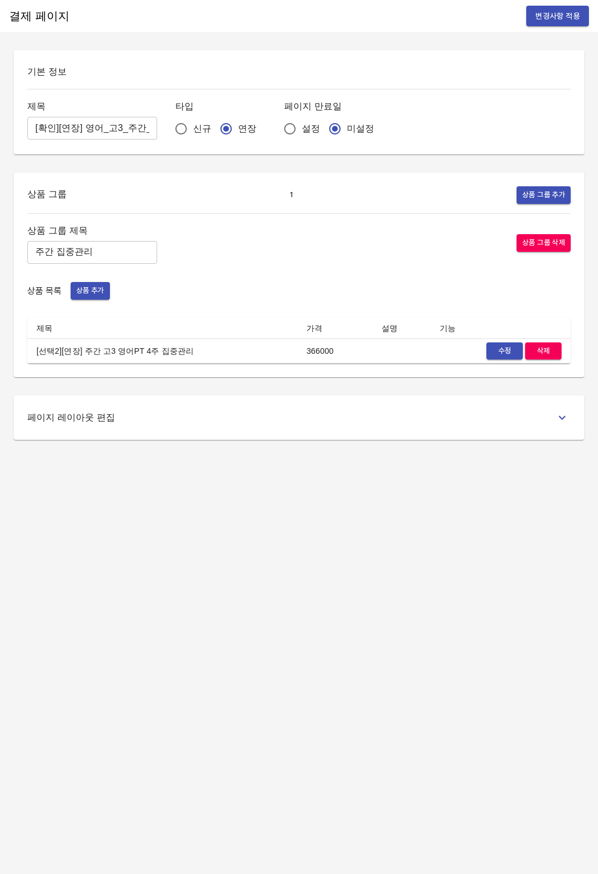
click at [268, 551] on div "결제 페이지 변경사항 적용 기본 정보 제목 [확인][연장] 영어_고3_주간_4w ​ 타입 신규 연장 페이지 만료일 설정 미설정 상품 그룹 1 …" at bounding box center [299, 437] width 598 height 874
drag, startPoint x: 35, startPoint y: 350, endPoint x: 184, endPoint y: 350, distance: 149.2
click at [184, 350] on td "[선택2][연장] 주간 고3 영어PT 4주 집중관리" at bounding box center [162, 350] width 270 height 25
copy td "[선택2][연장] 주간 고3 영어PT 4주 집중관리"
click at [253, 326] on th "제목" at bounding box center [162, 328] width 270 height 21
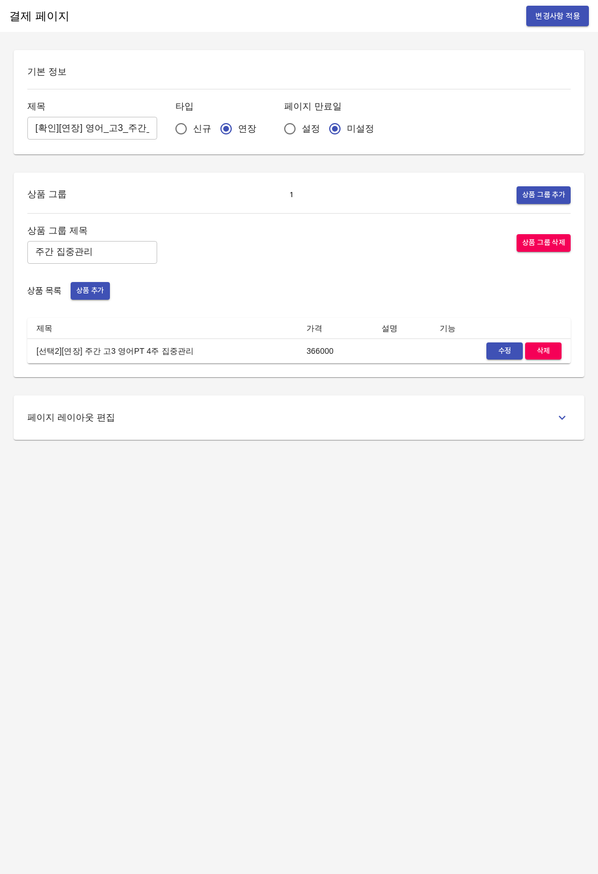
click at [544, 23] on button "변경사항 적용" at bounding box center [557, 16] width 63 height 21
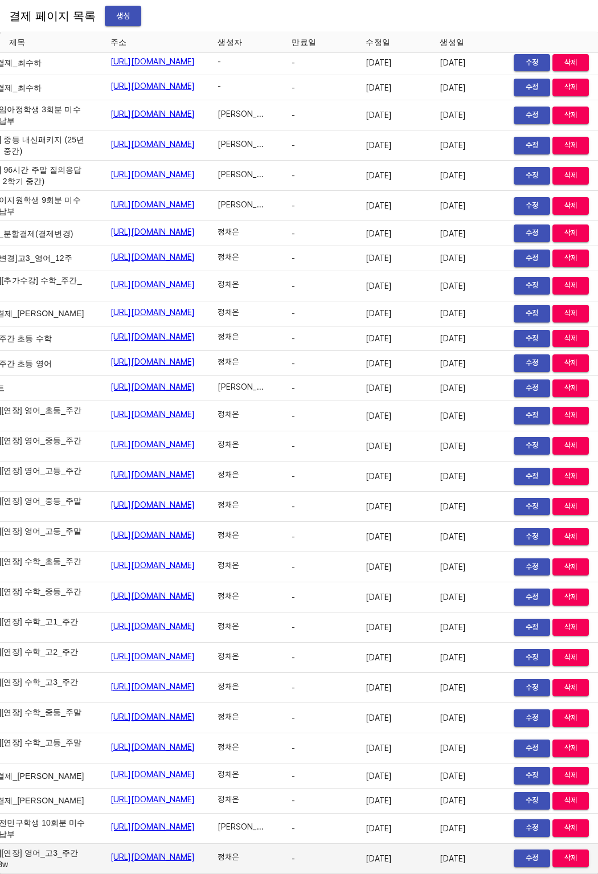
scroll to position [18077, 73]
click at [540, 852] on span "수정" at bounding box center [531, 857] width 25 height 13
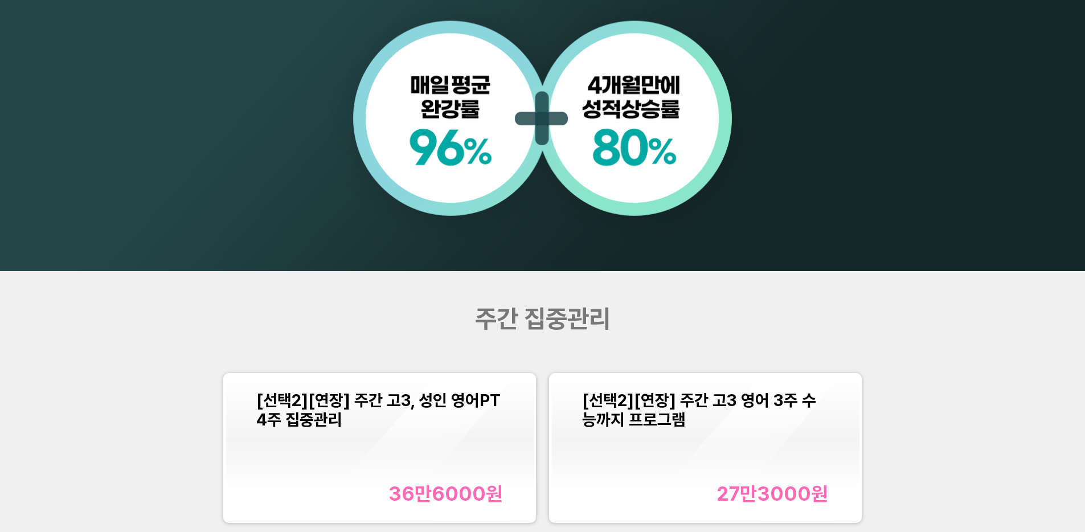
scroll to position [1257, 0]
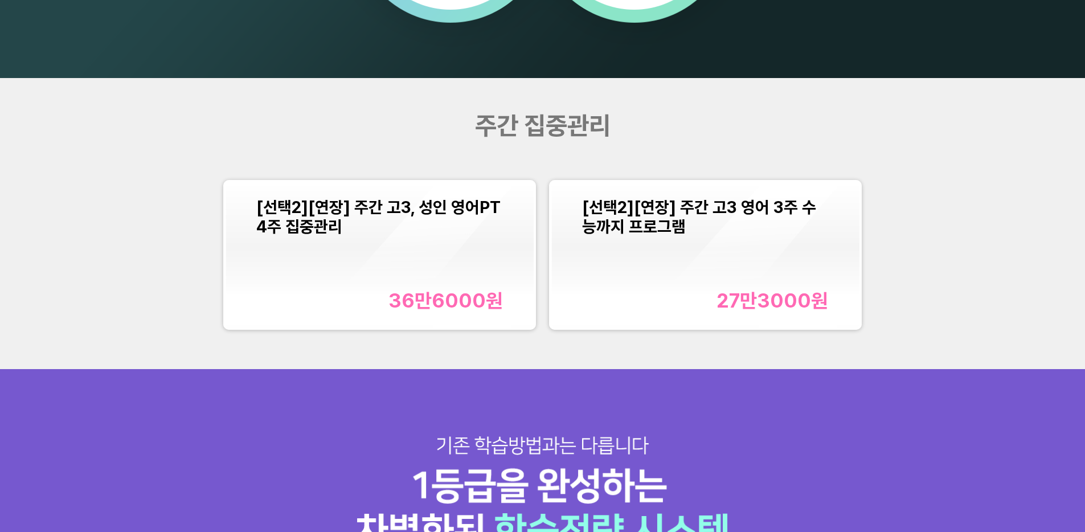
scroll to position [1403, 0]
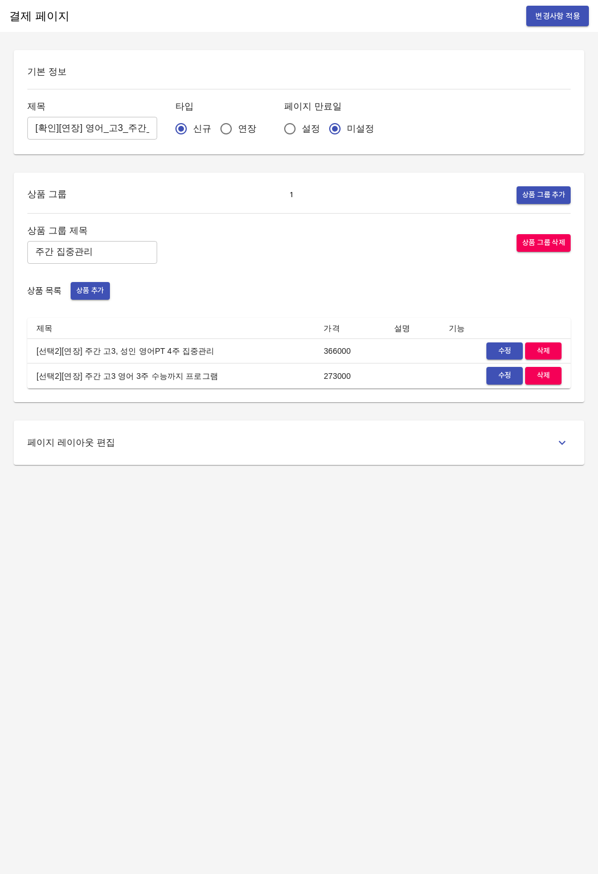
click at [482, 351] on div "수정 삭제" at bounding box center [505, 351] width 113 height 18
click at [486, 351] on button "수정" at bounding box center [504, 351] width 36 height 18
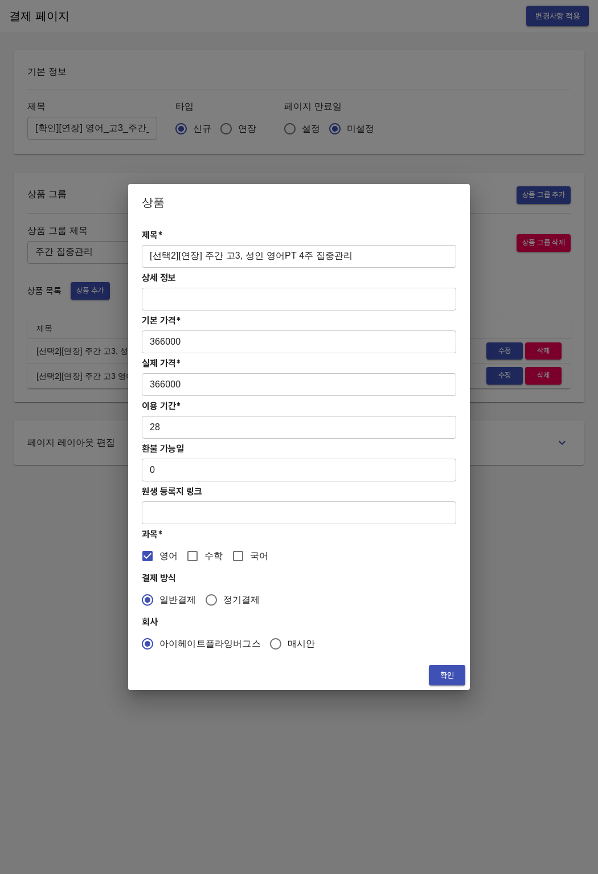
click at [251, 256] on input "[선택2][연장] 주간 고3, 성인 영어PT 4주 집중관리" at bounding box center [299, 256] width 314 height 23
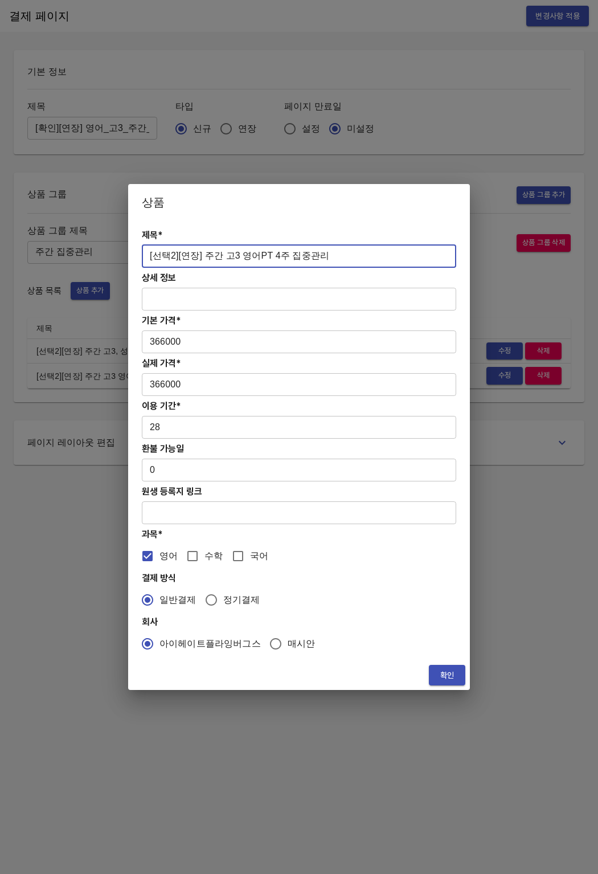
type input "[선택2][연장] 주간 고3 영어PT 4주 집중관리"
click at [453, 687] on div "확인" at bounding box center [299, 675] width 342 height 30
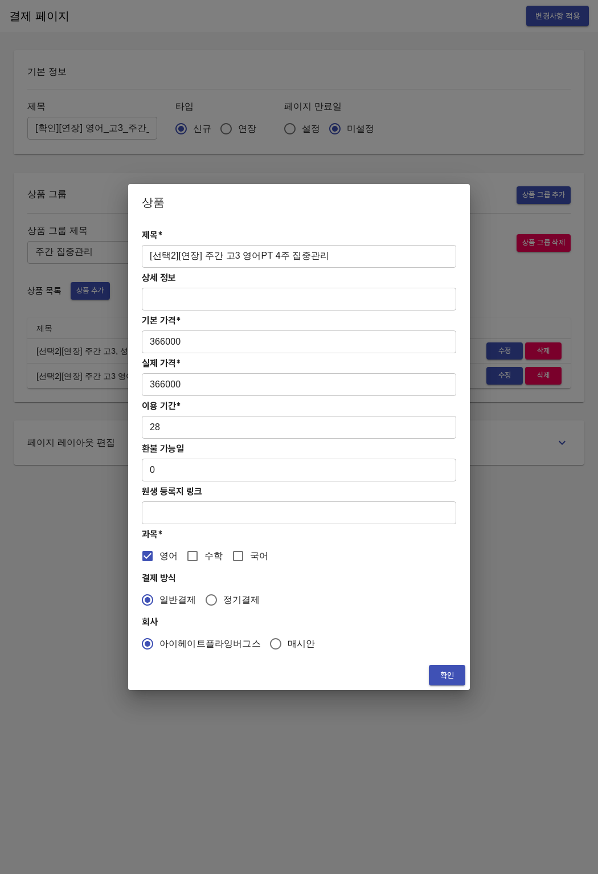
click at [450, 675] on span "확인" at bounding box center [447, 675] width 18 height 14
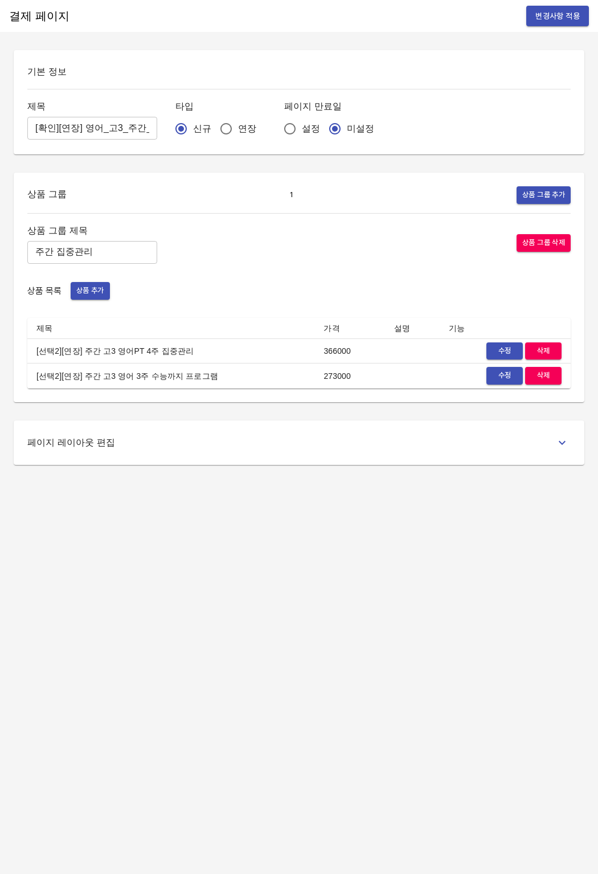
click at [538, 21] on span "변경사항 적용" at bounding box center [557, 16] width 44 height 14
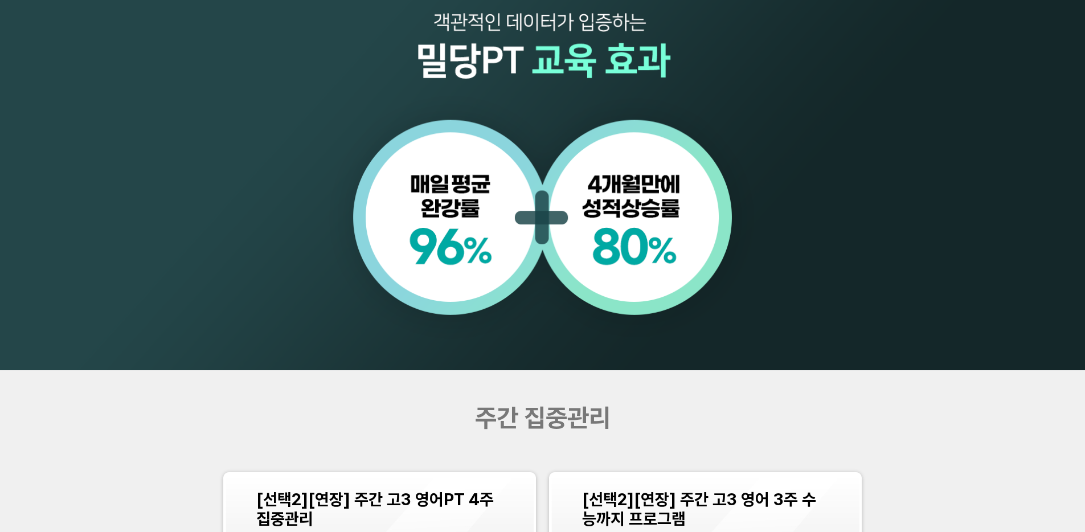
scroll to position [1213, 0]
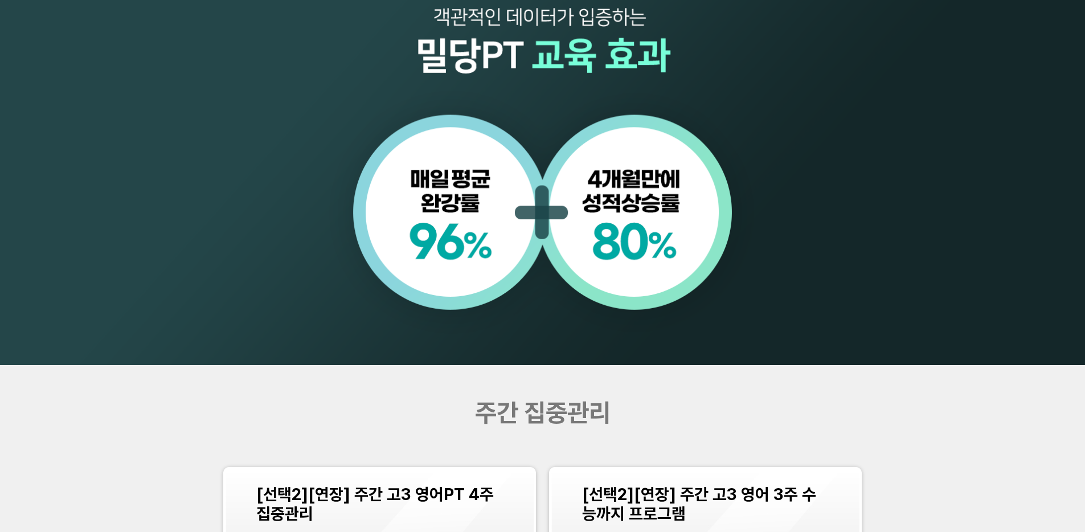
scroll to position [1076, 0]
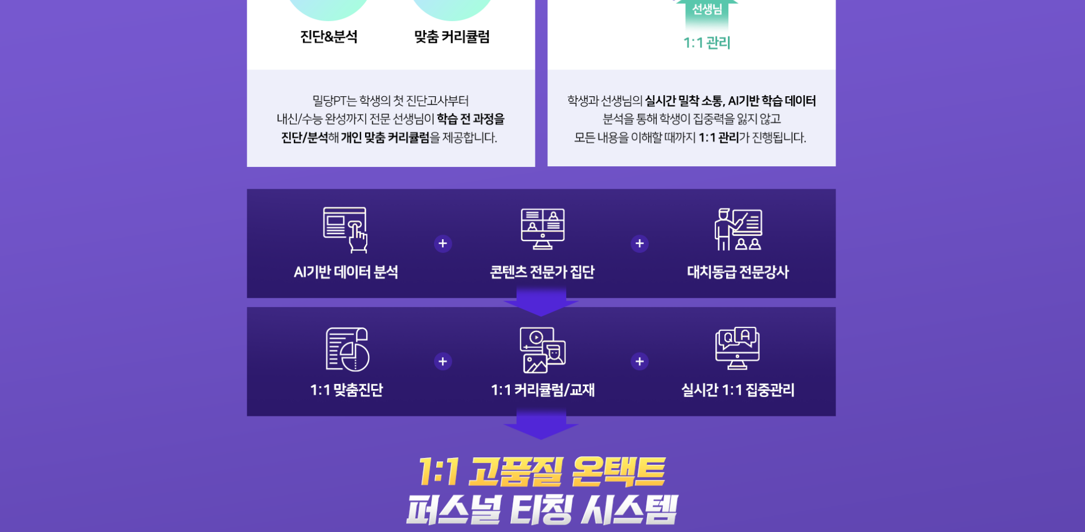
scroll to position [1392, 0]
